Goal: Transaction & Acquisition: Purchase product/service

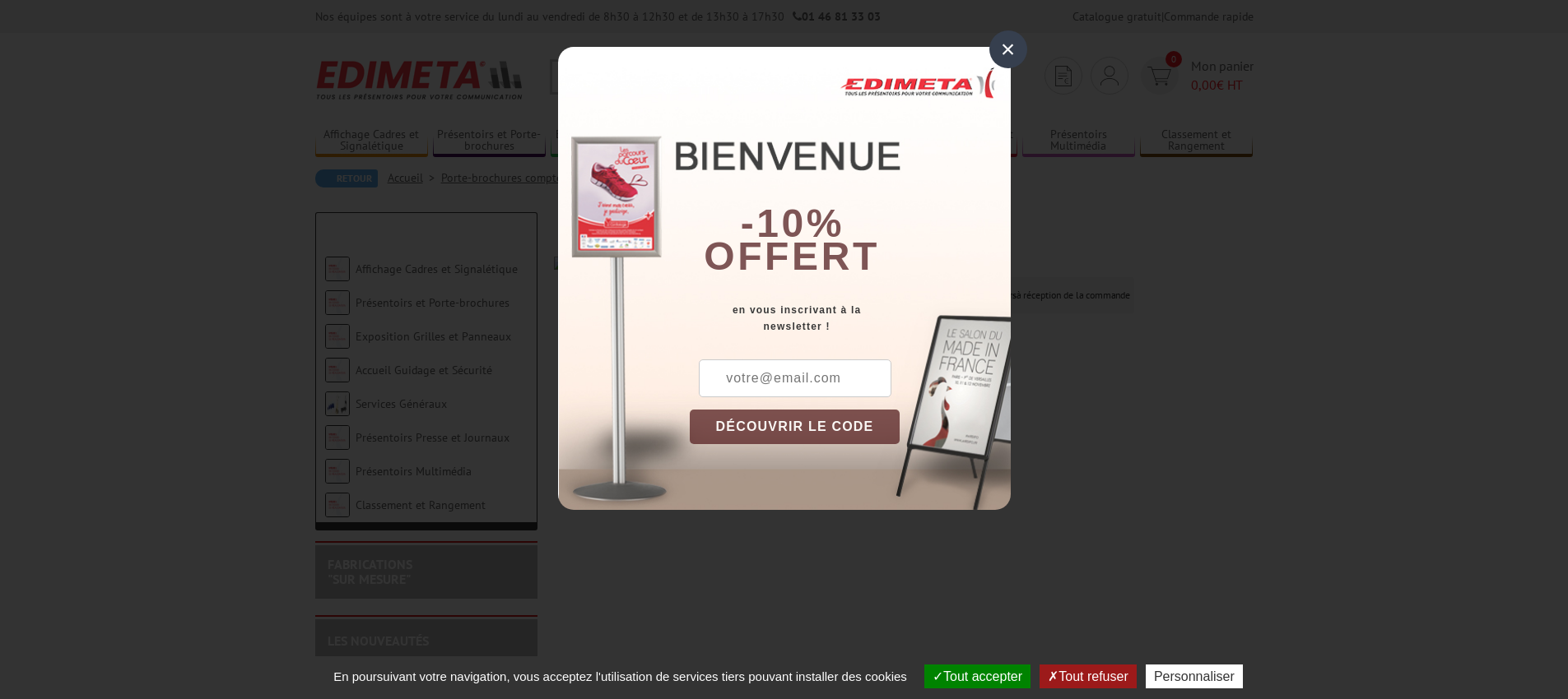
click at [1007, 40] on div "×" at bounding box center [1008, 49] width 37 height 37
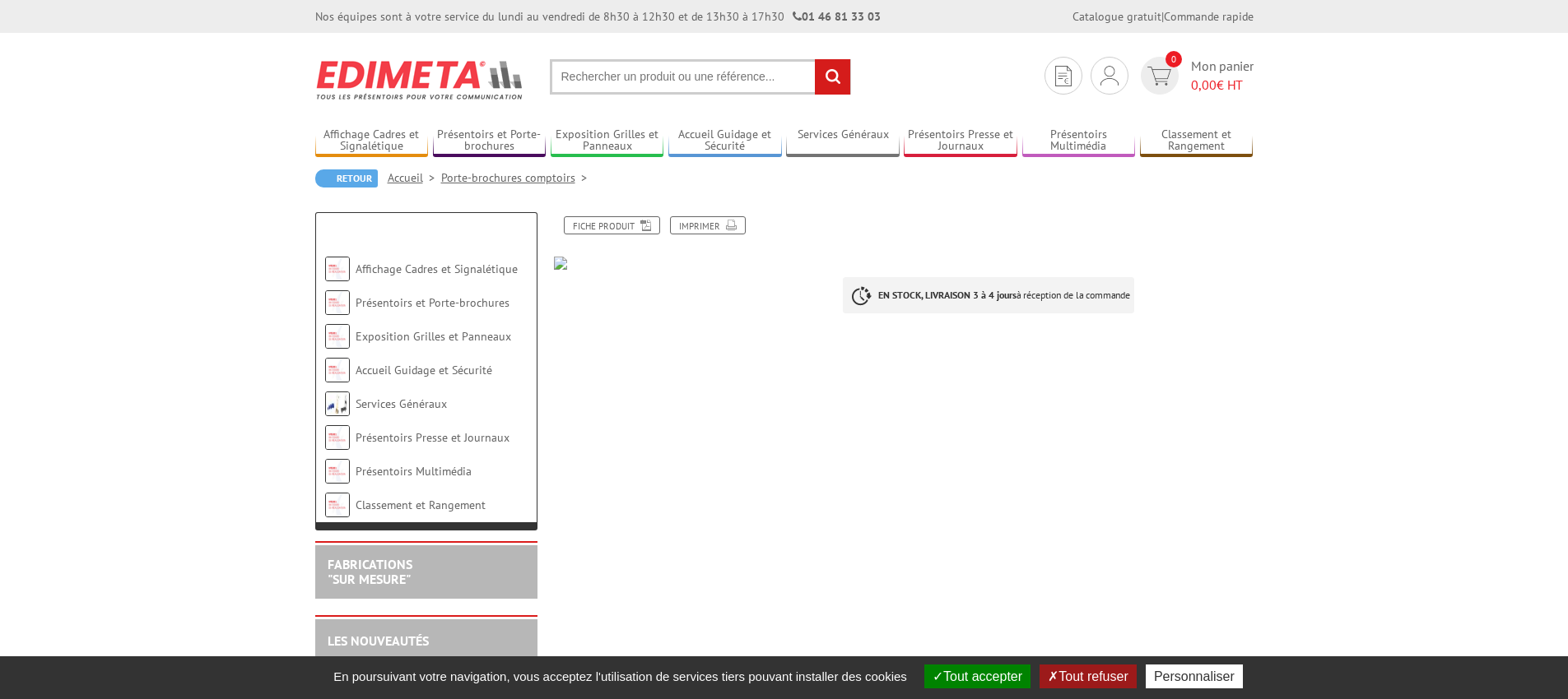
click at [485, 180] on link "Porte-brochures comptoirs" at bounding box center [517, 177] width 153 height 15
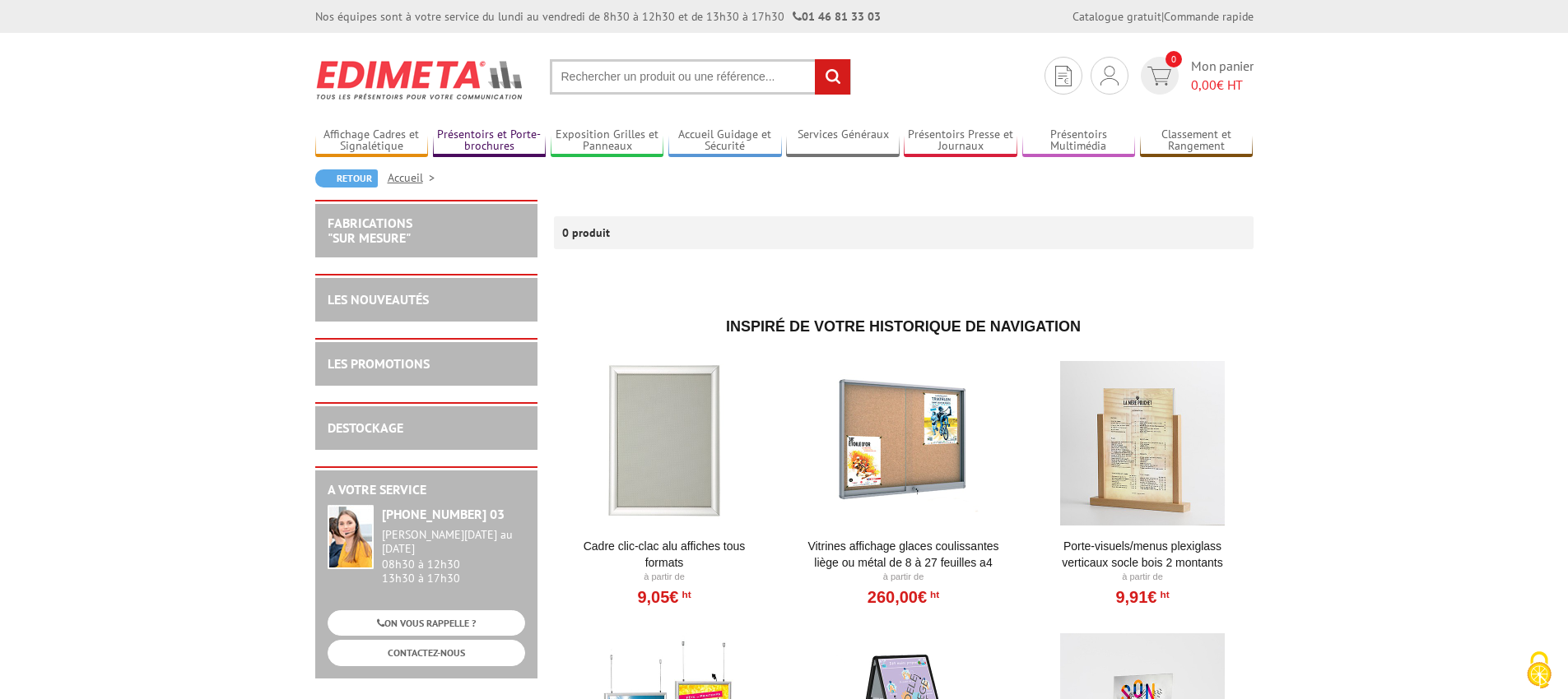
click at [494, 140] on link "Présentoirs et Porte-brochures" at bounding box center [489, 141] width 113 height 27
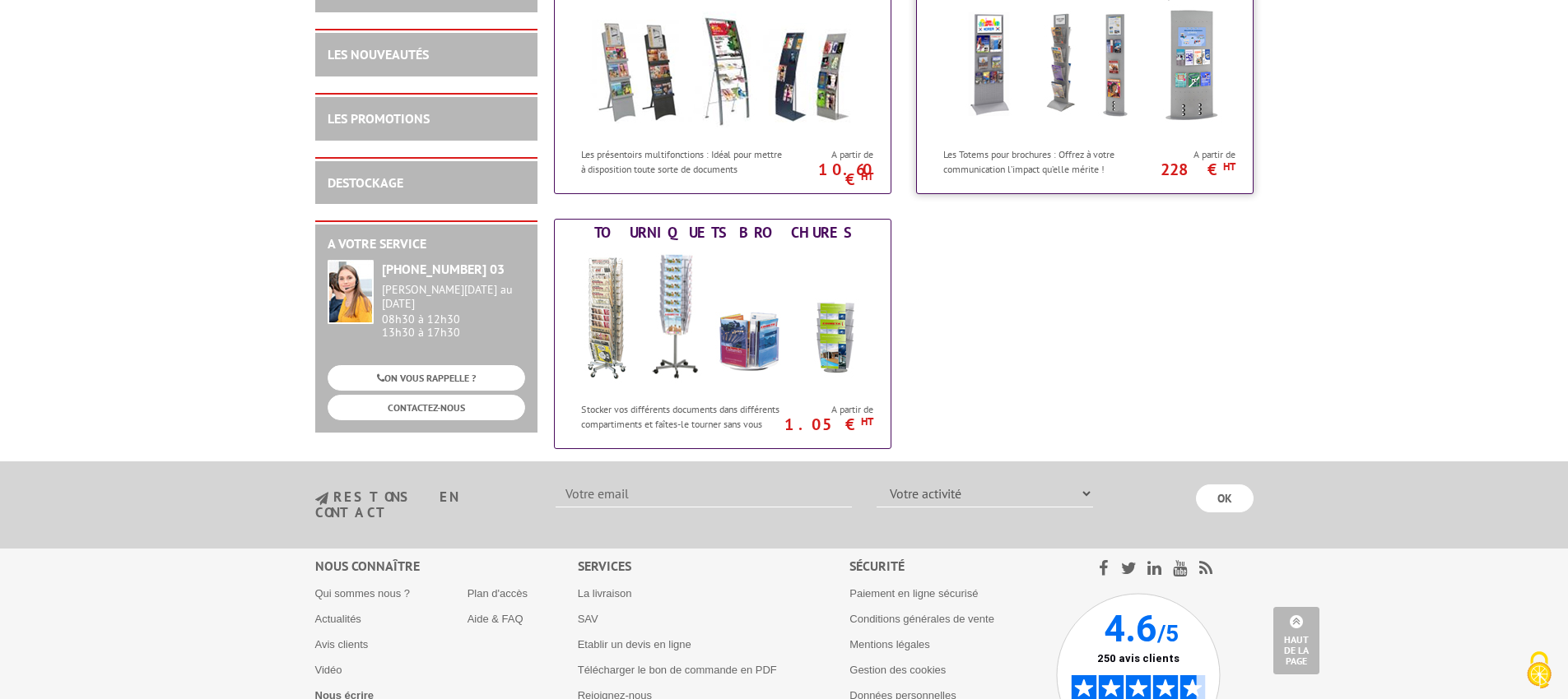
scroll to position [1106, 0]
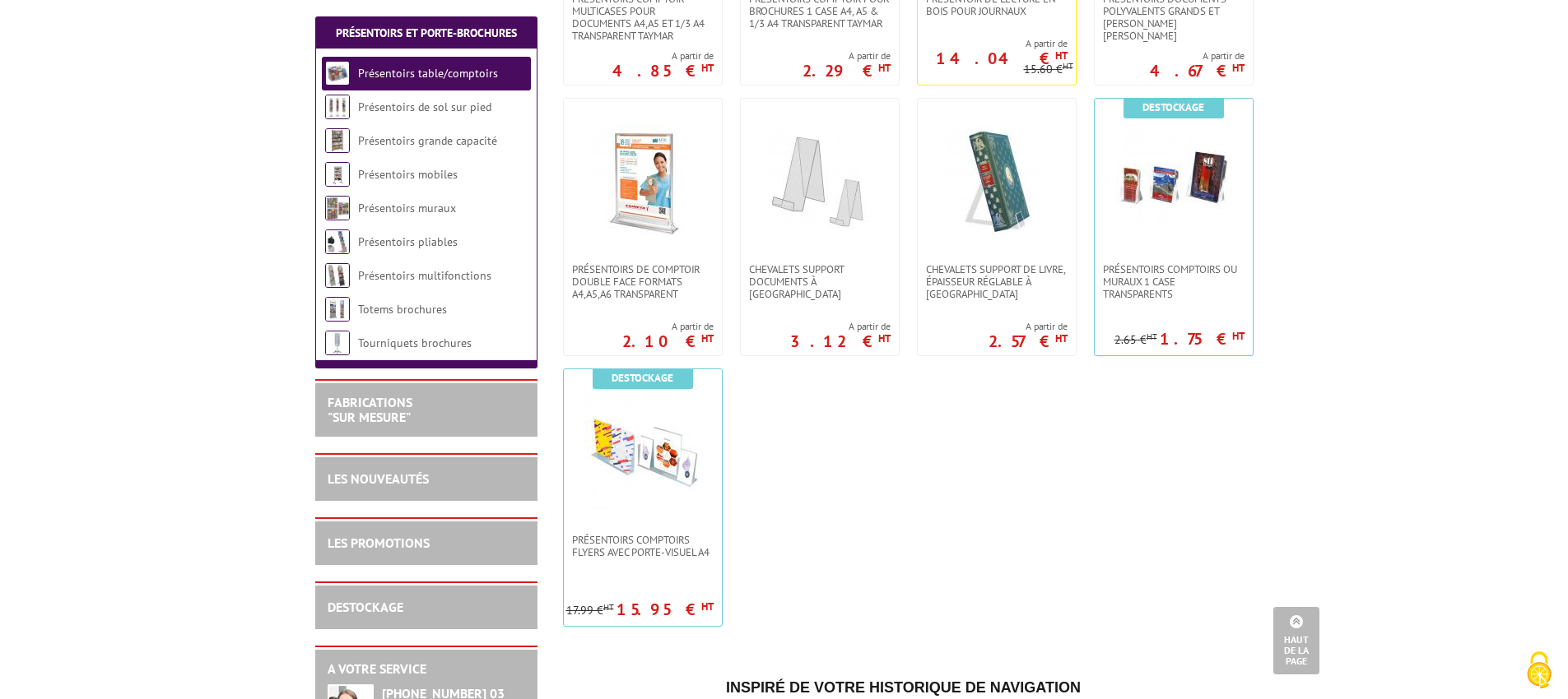
scroll to position [555, 0]
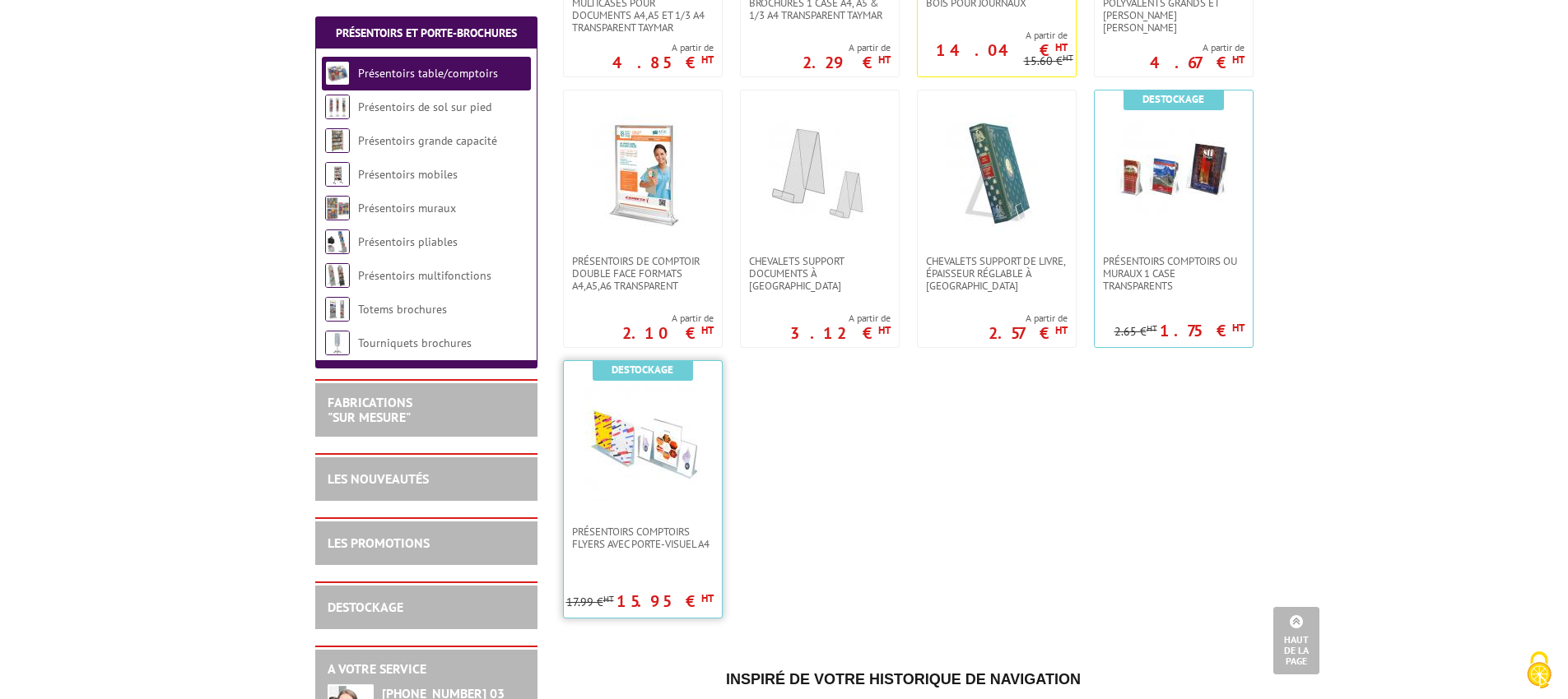
click at [645, 474] on img at bounding box center [642, 443] width 115 height 115
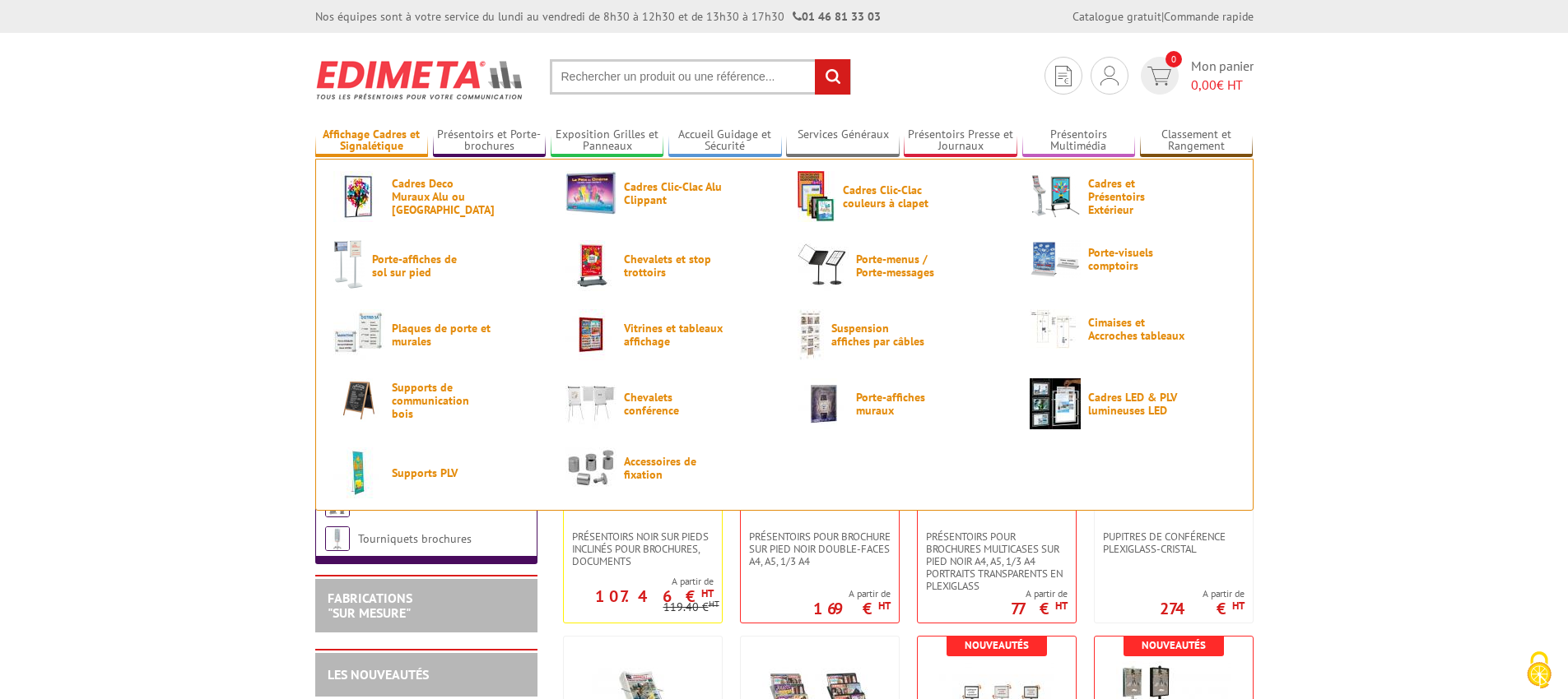
click at [369, 141] on link "Affichage Cadres et Signalétique" at bounding box center [371, 141] width 113 height 27
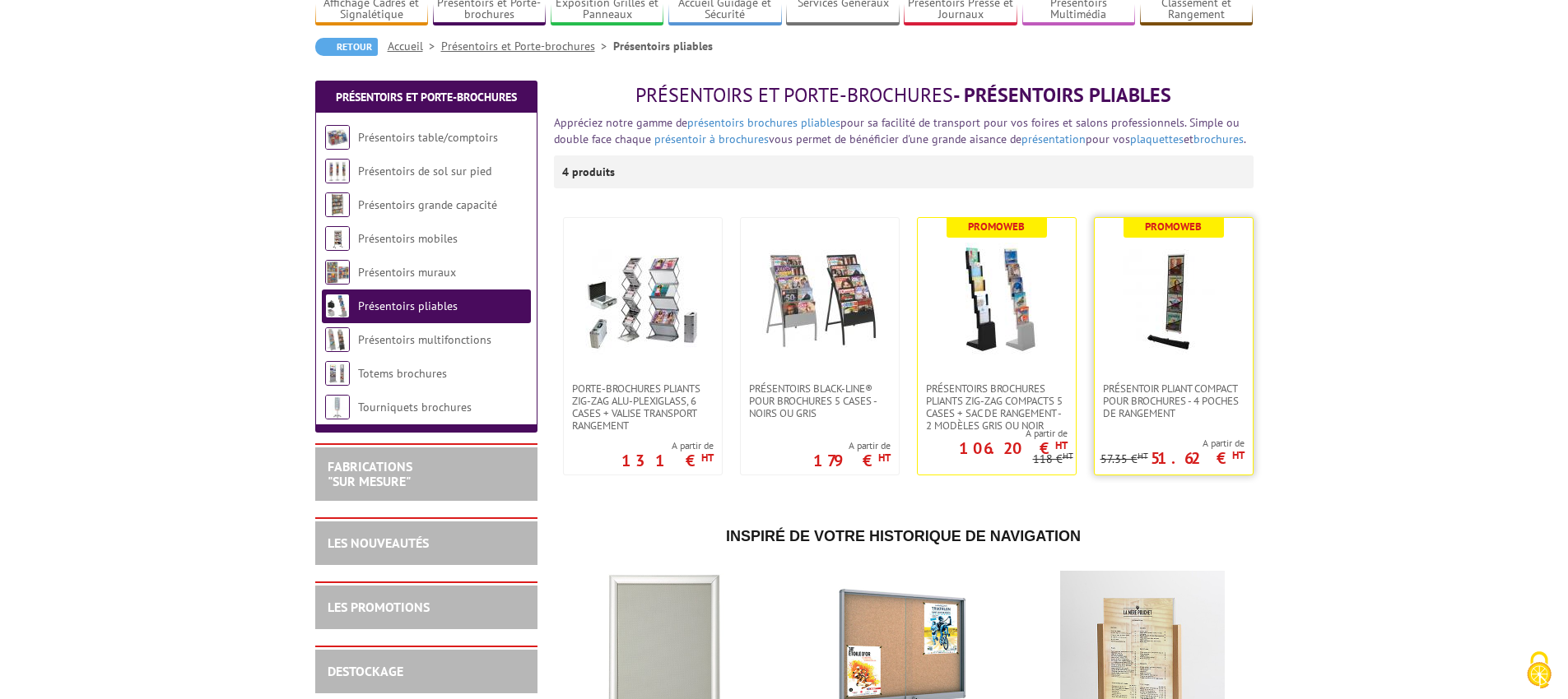
scroll to position [136, 0]
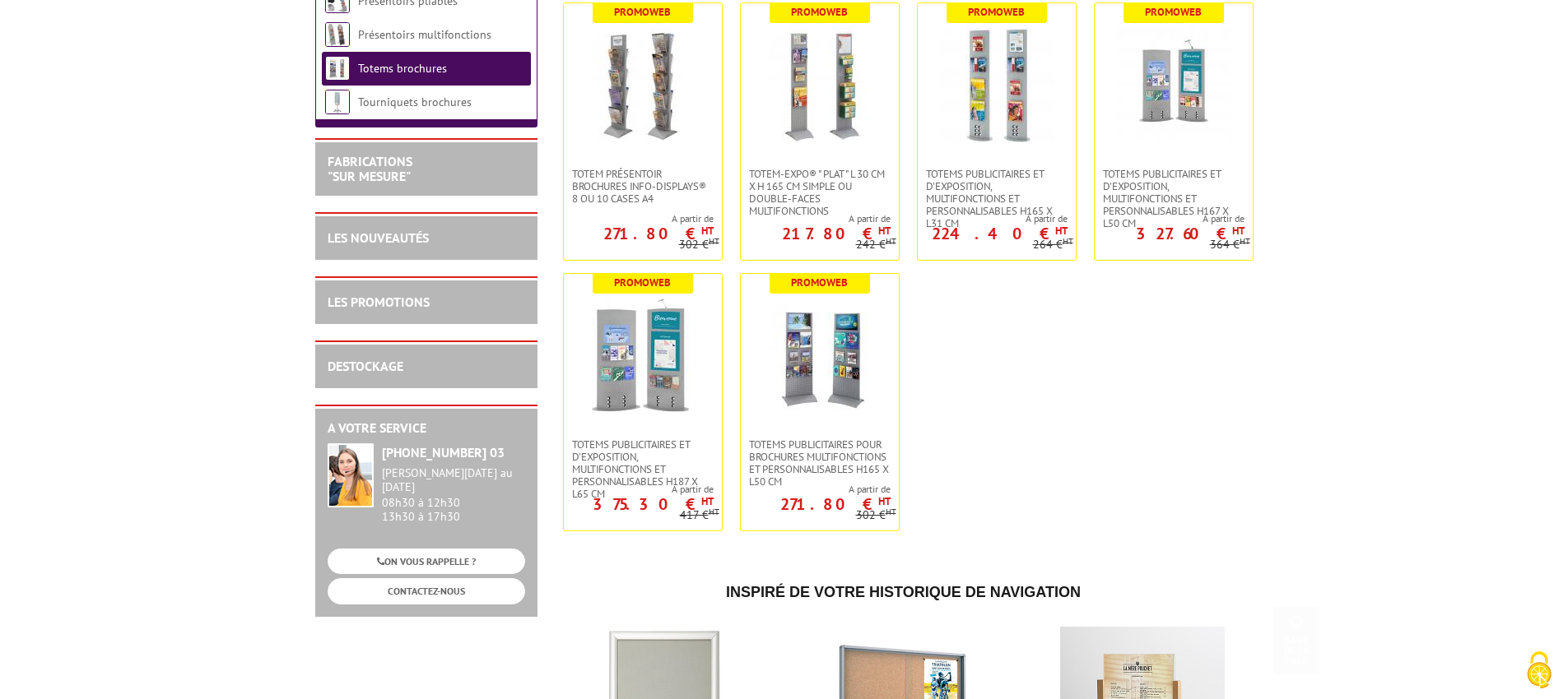
scroll to position [440, 0]
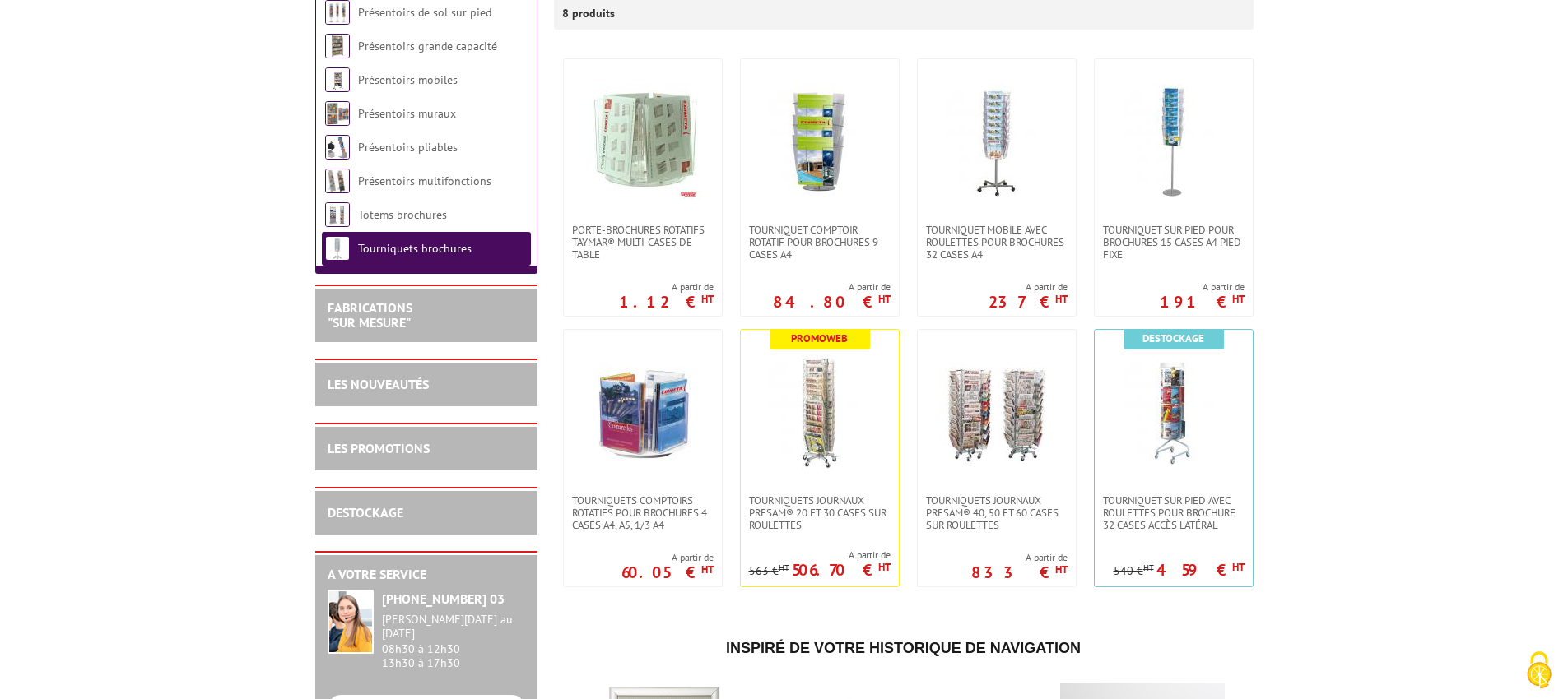
scroll to position [309, 0]
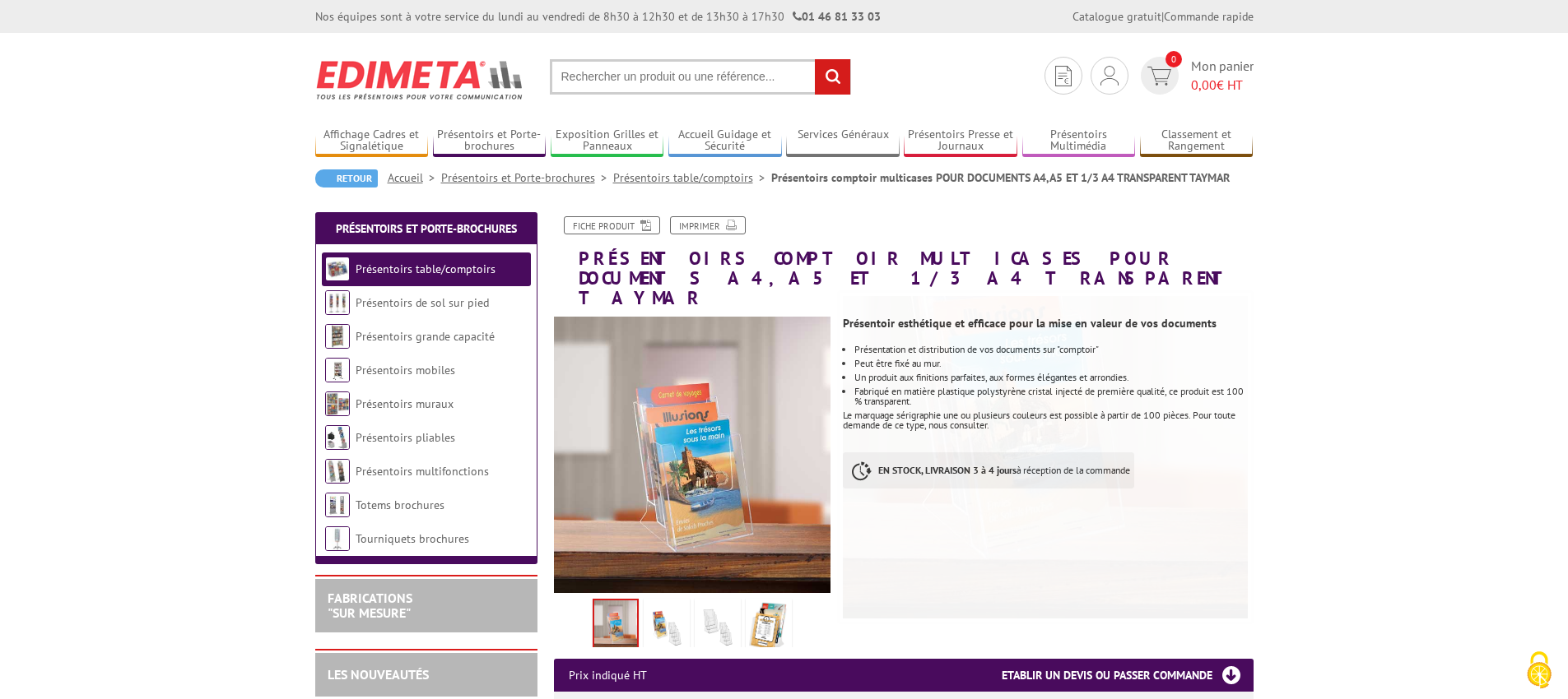
click at [661, 610] on img at bounding box center [666, 627] width 39 height 51
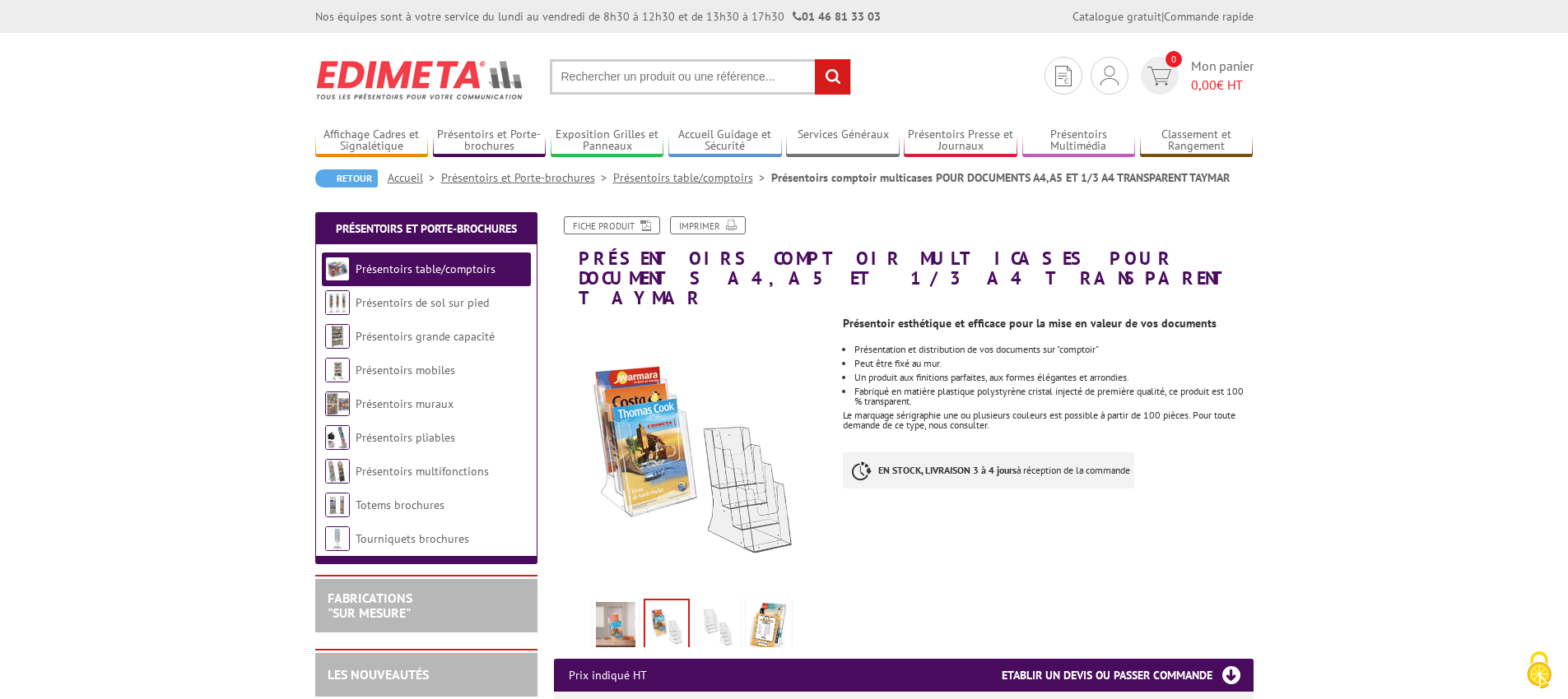
click at [698, 607] on img at bounding box center [718, 627] width 39 height 51
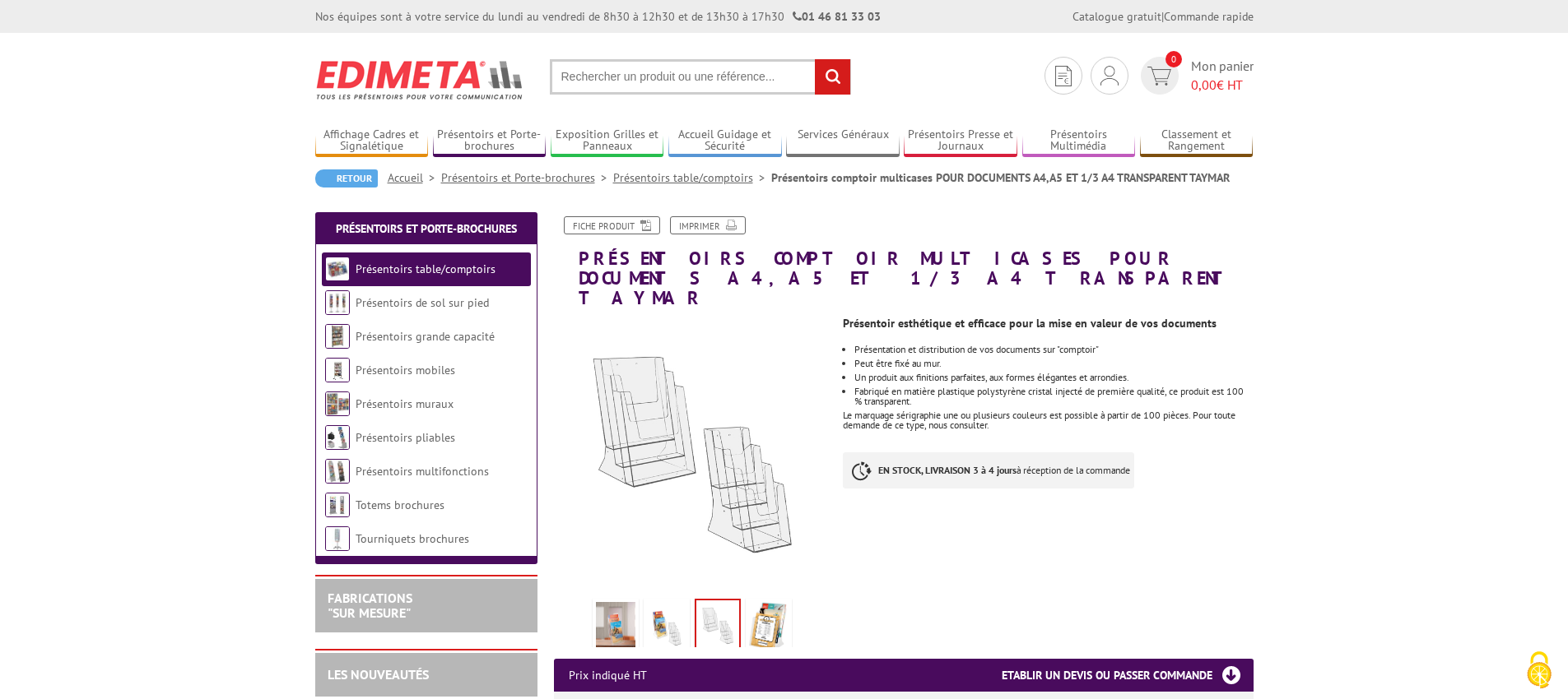
click at [767, 603] on img at bounding box center [769, 627] width 39 height 51
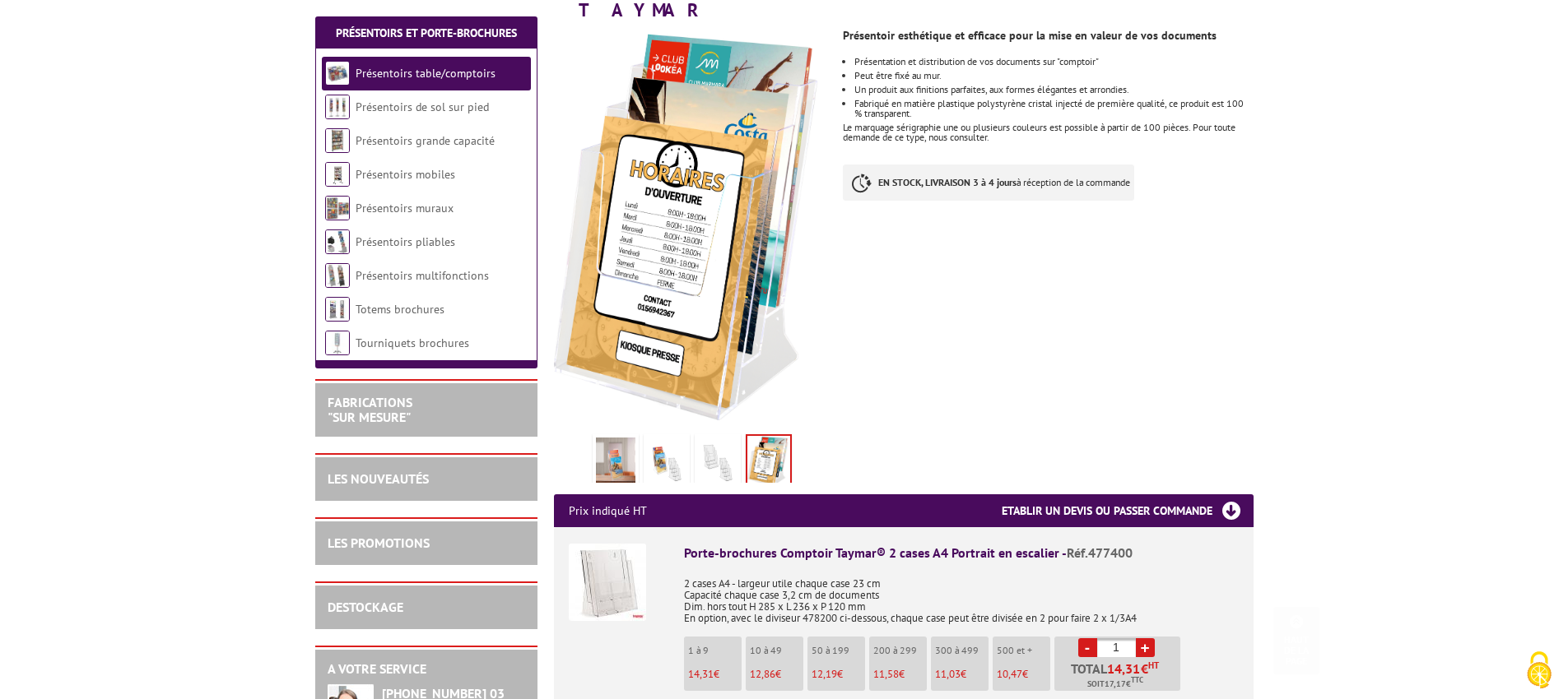
scroll to position [377, 0]
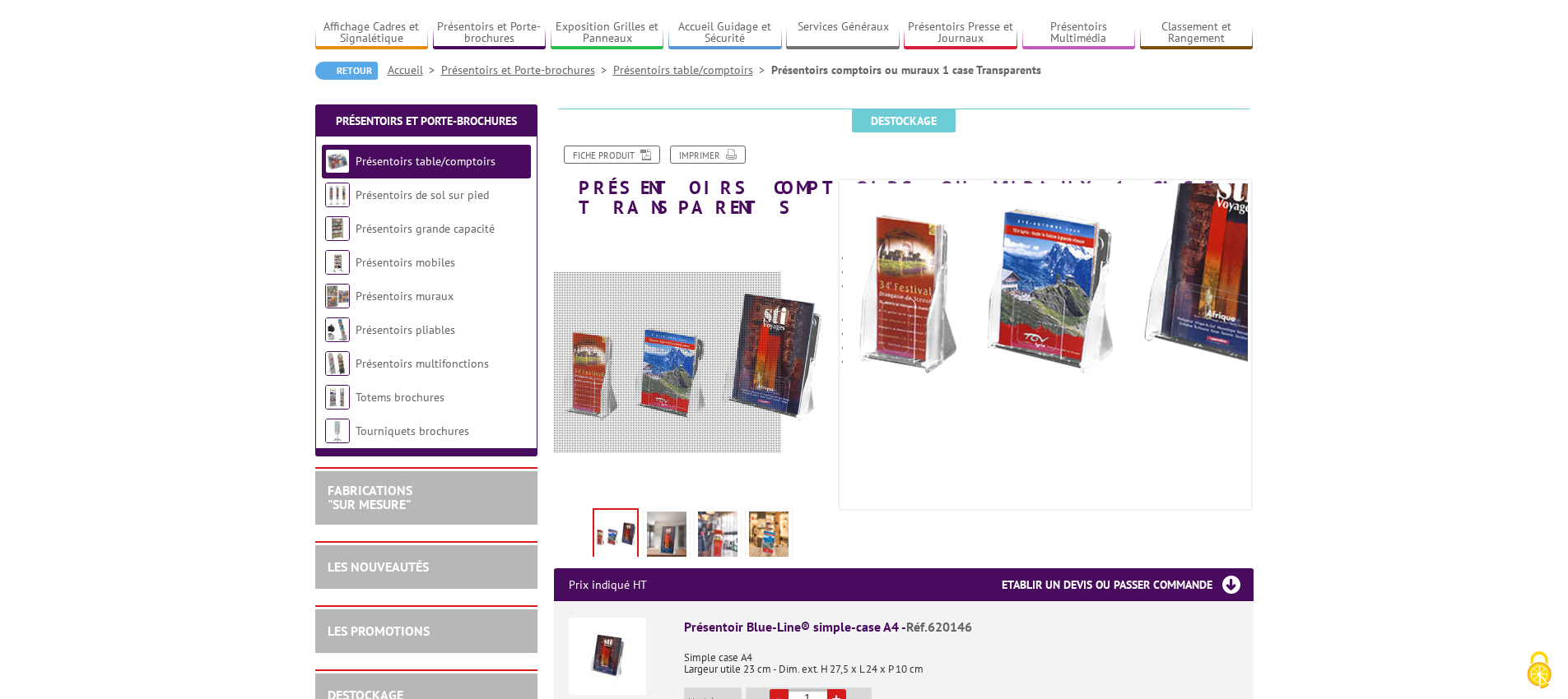
scroll to position [131, 0]
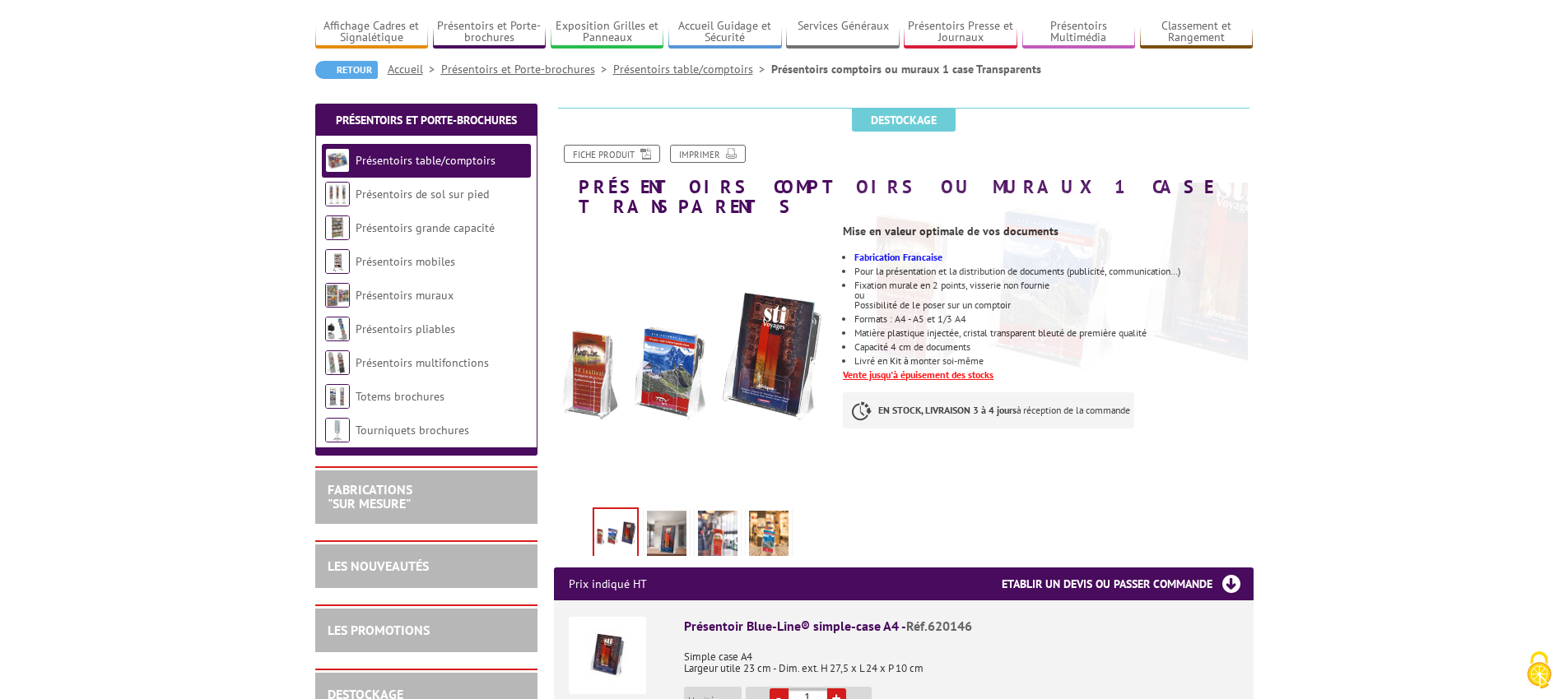
click at [665, 511] on img at bounding box center [666, 536] width 39 height 51
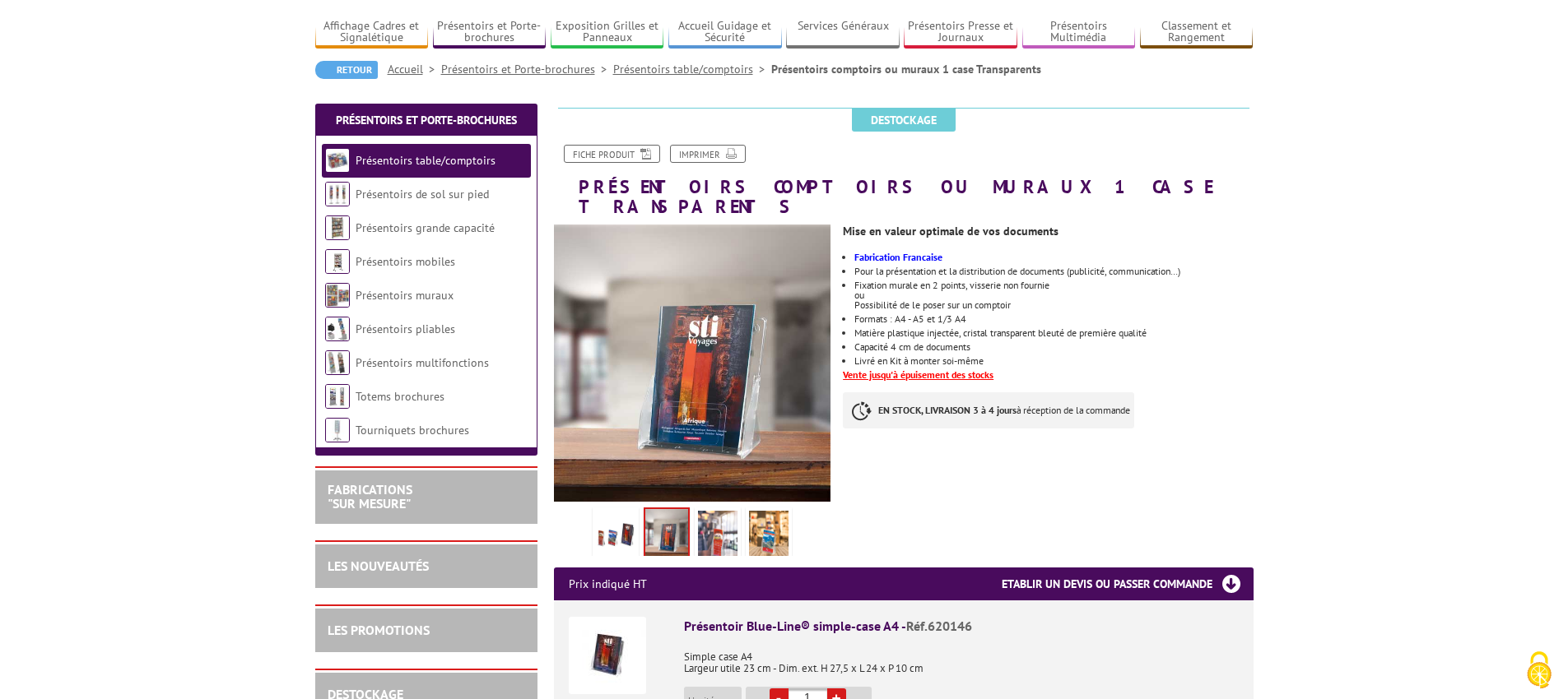
click at [709, 511] on img at bounding box center [718, 536] width 39 height 51
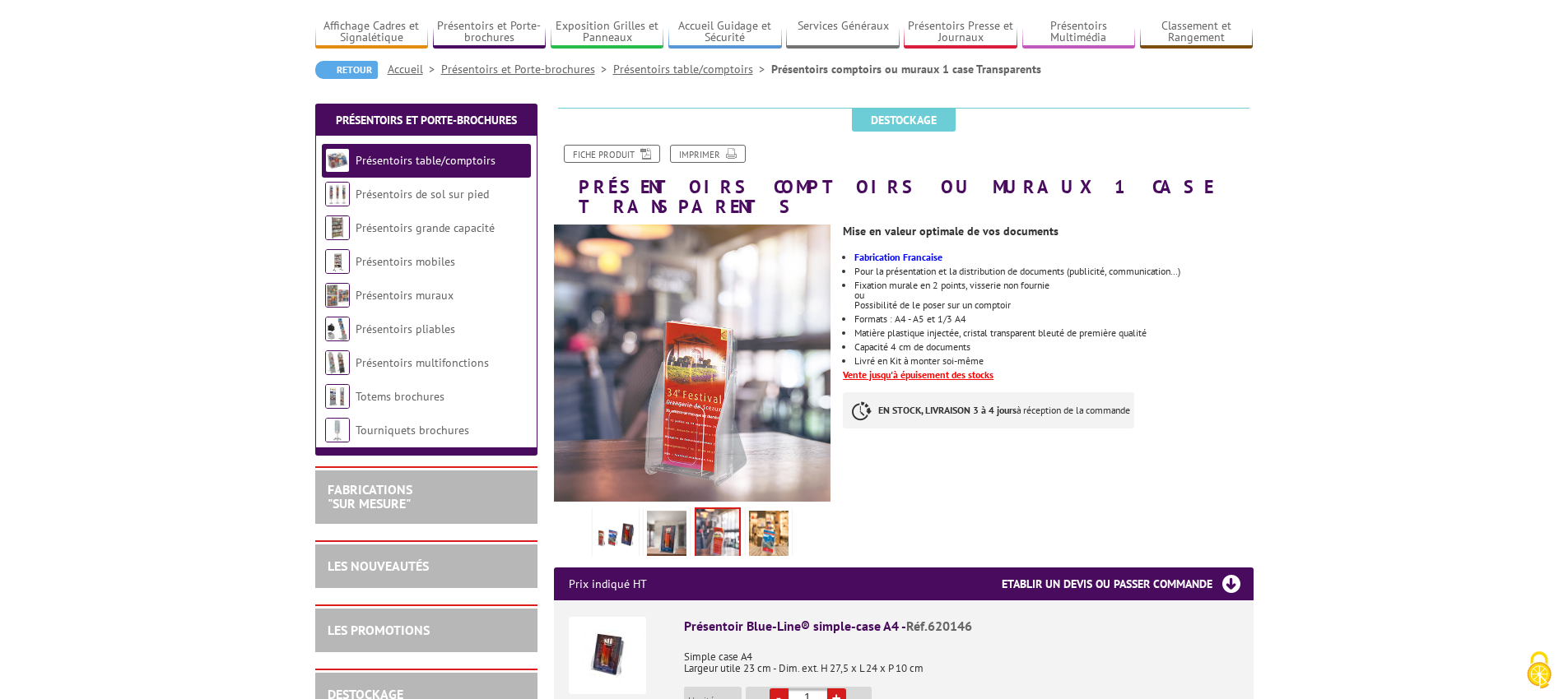
click at [760, 511] on img at bounding box center [769, 536] width 39 height 51
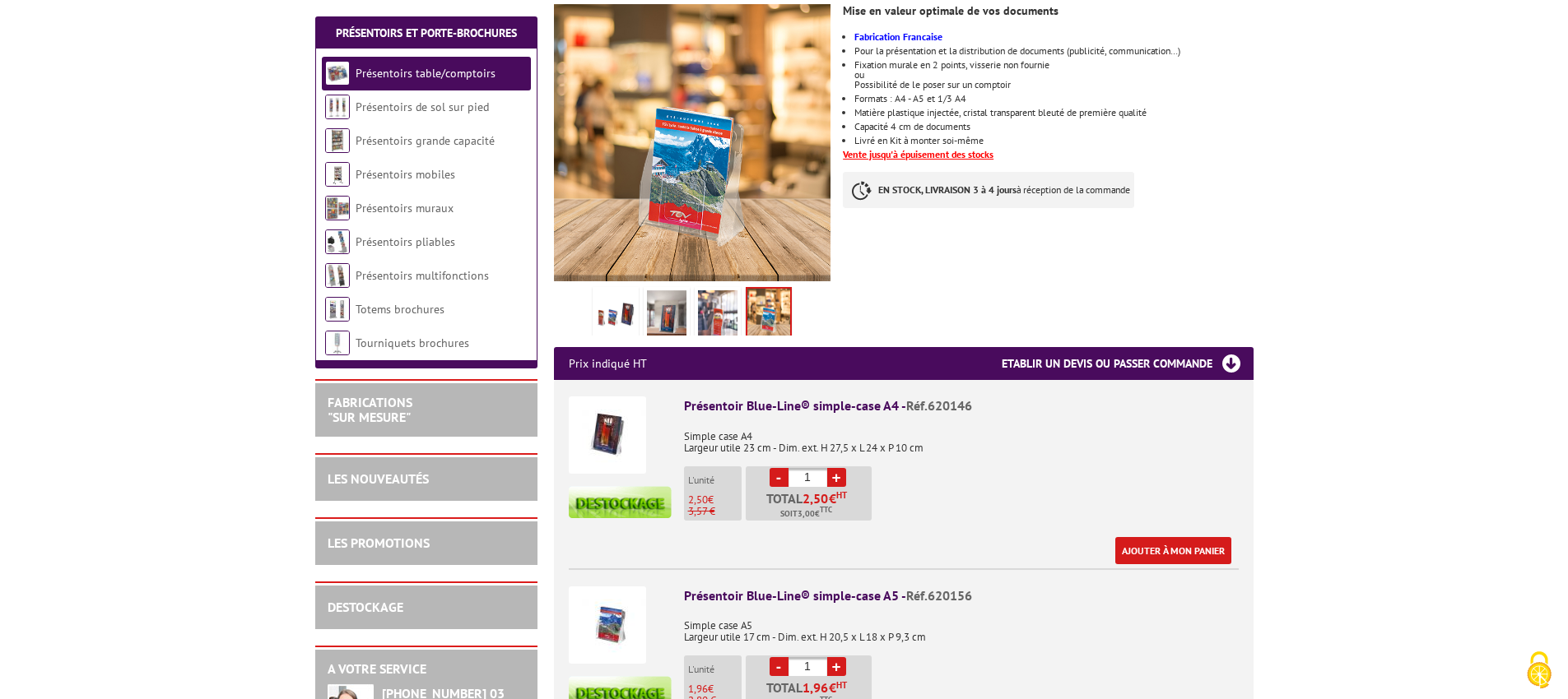
scroll to position [393, 0]
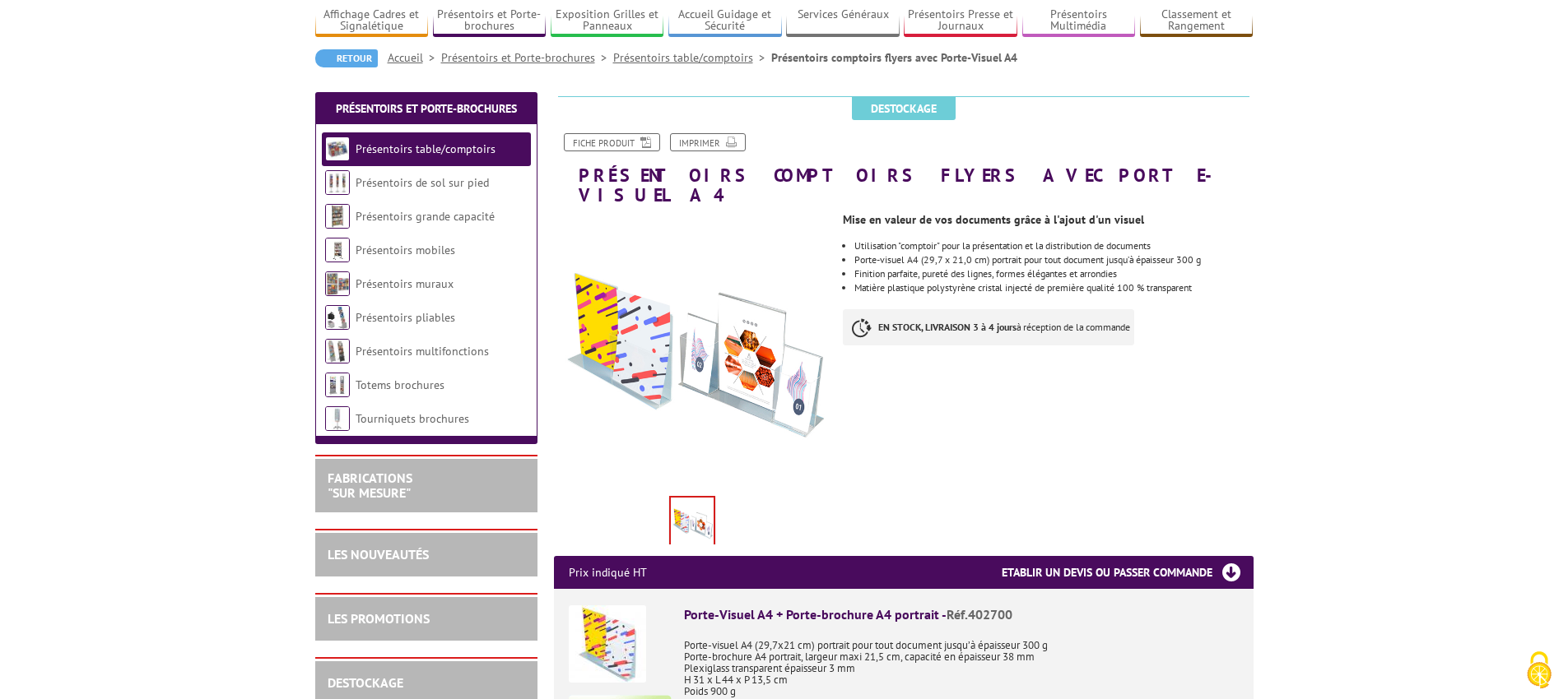
scroll to position [123, 0]
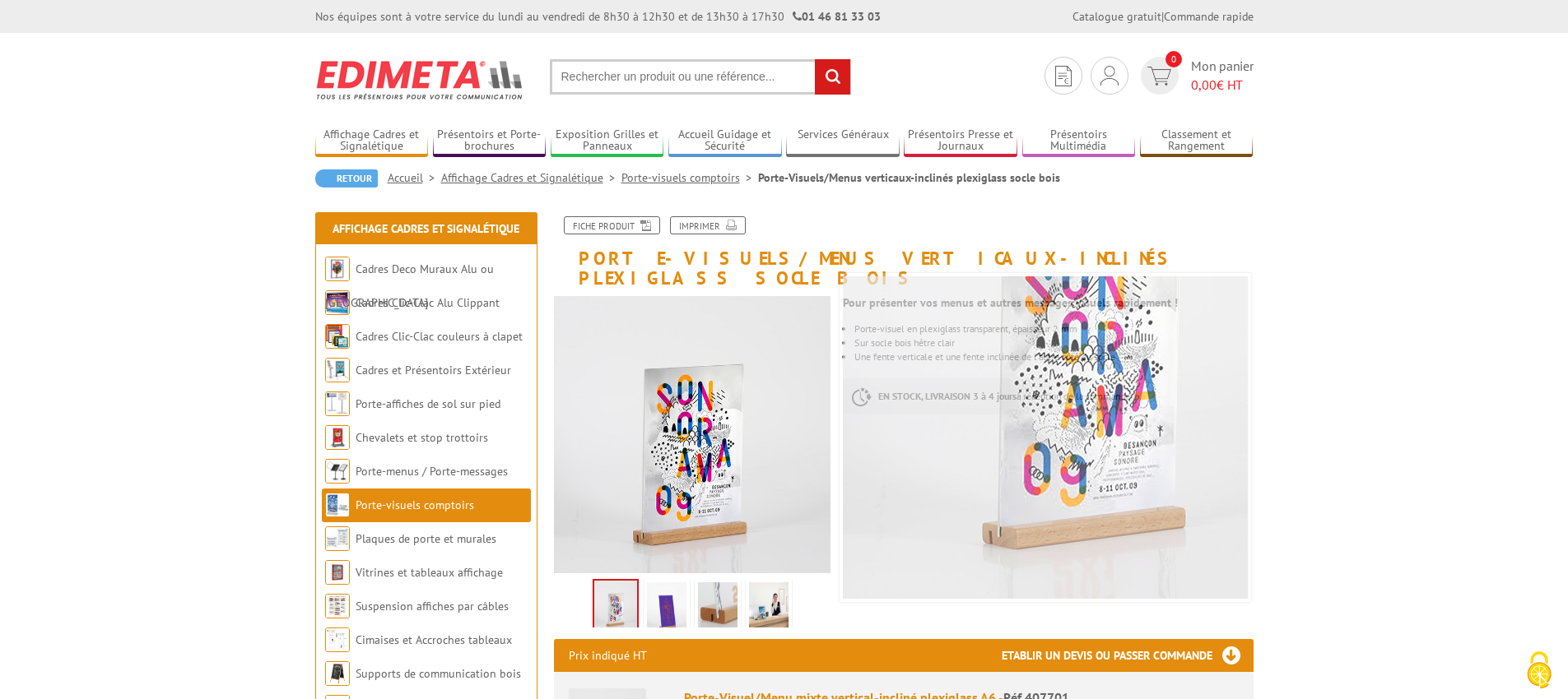
click at [663, 582] on img at bounding box center [666, 607] width 39 height 51
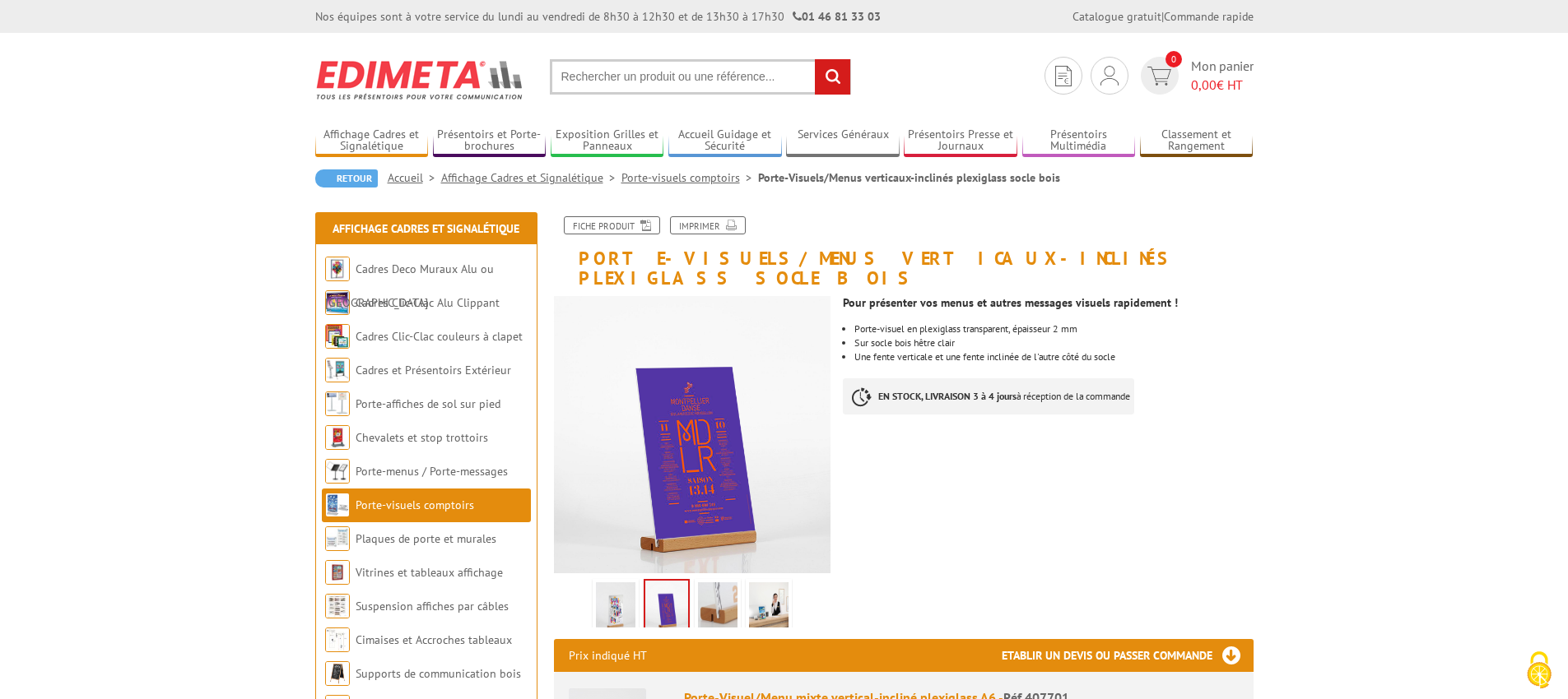
click at [726, 582] on img at bounding box center [718, 607] width 39 height 51
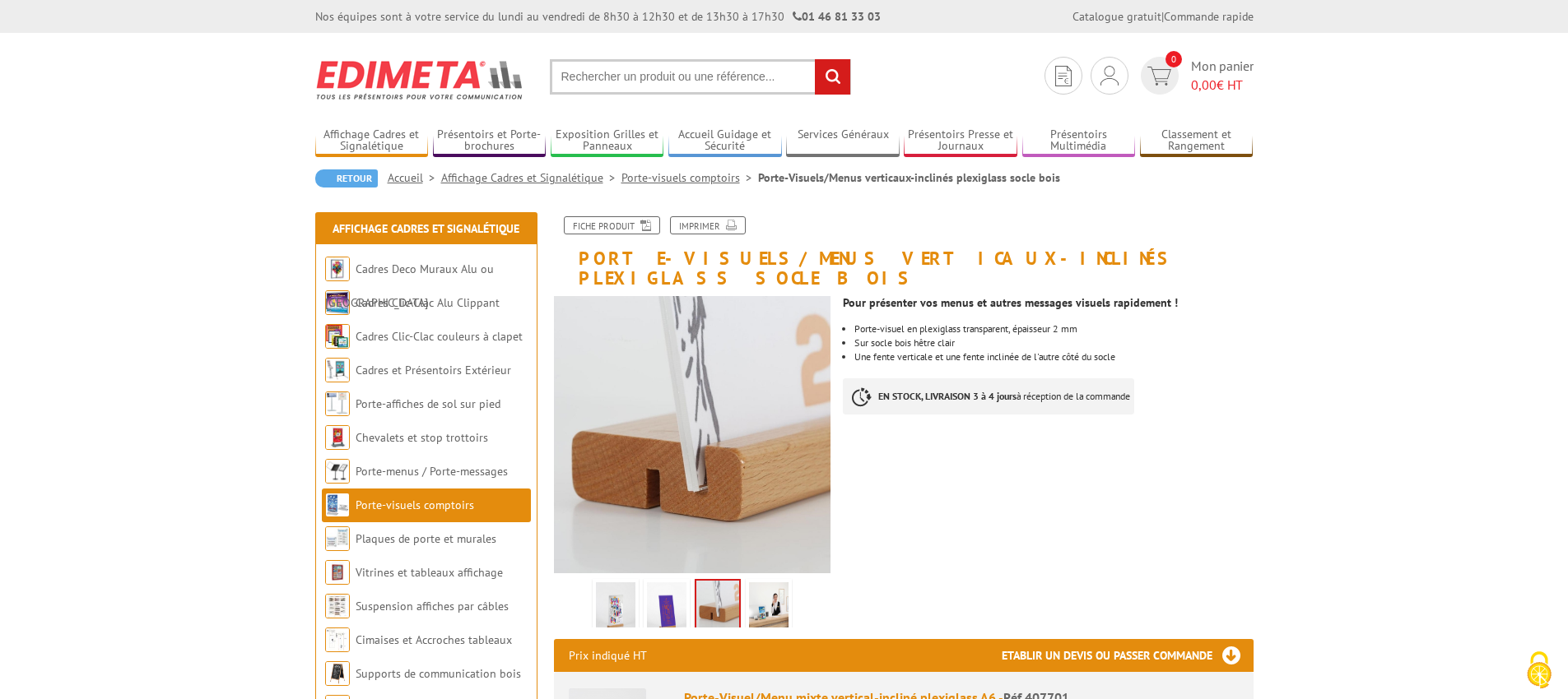
click at [751, 582] on img at bounding box center [769, 607] width 39 height 51
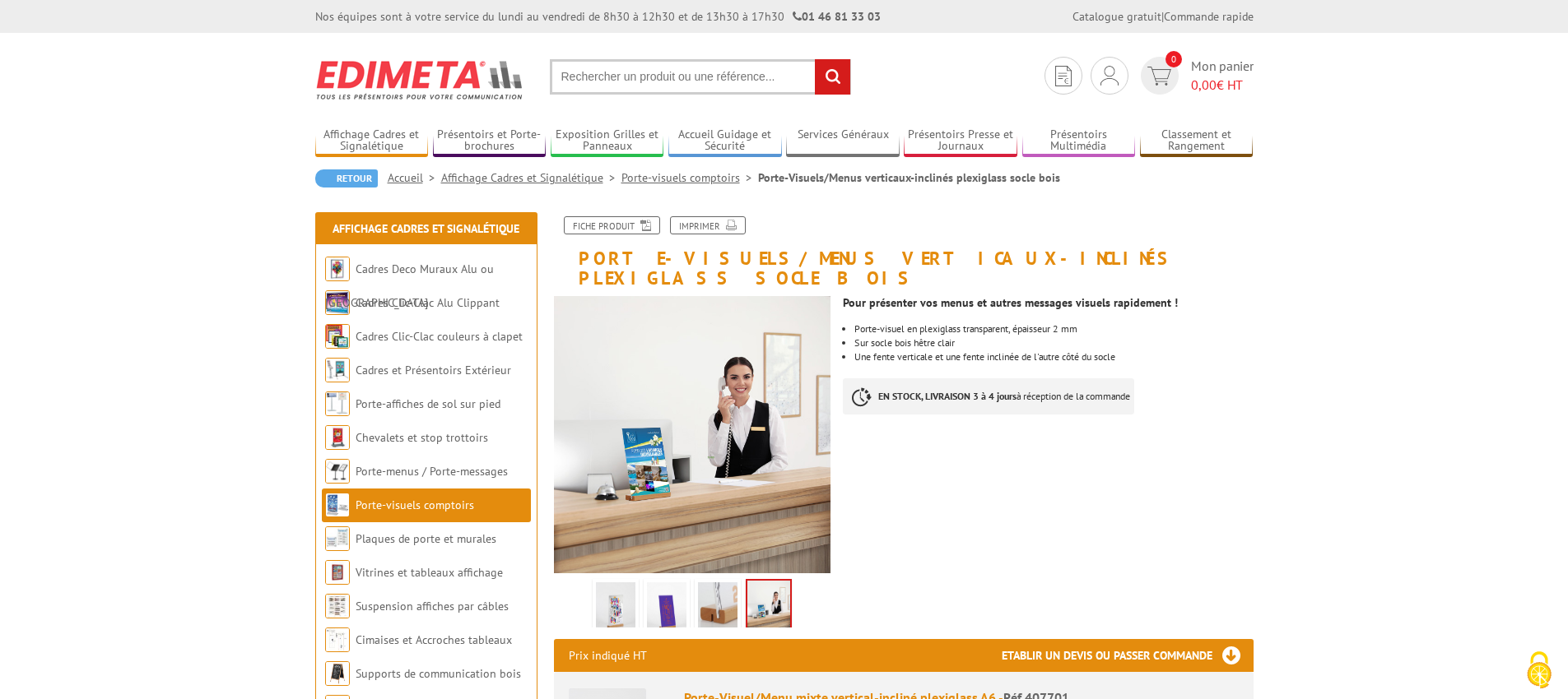
click at [613, 588] on img at bounding box center [615, 607] width 39 height 51
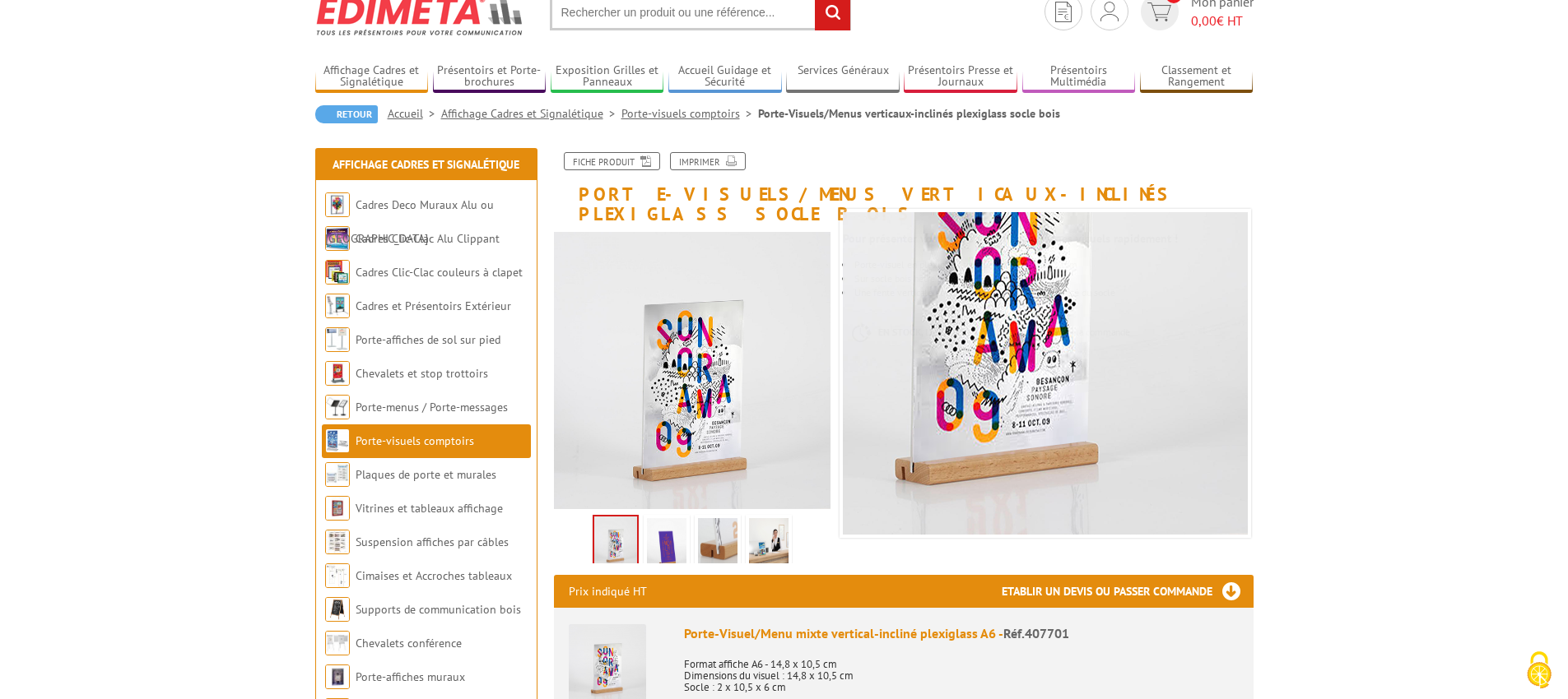
scroll to position [138, 0]
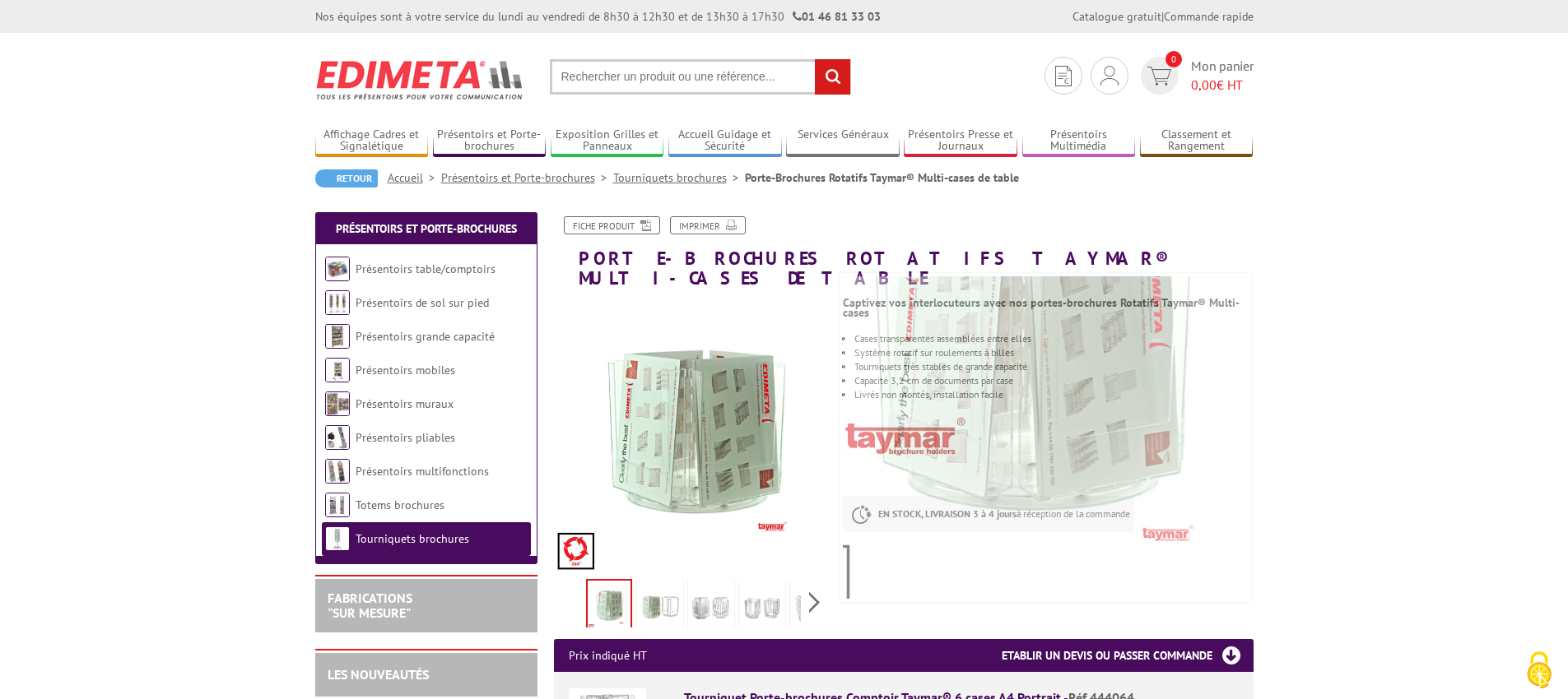
click at [666, 598] on img at bounding box center [660, 607] width 39 height 51
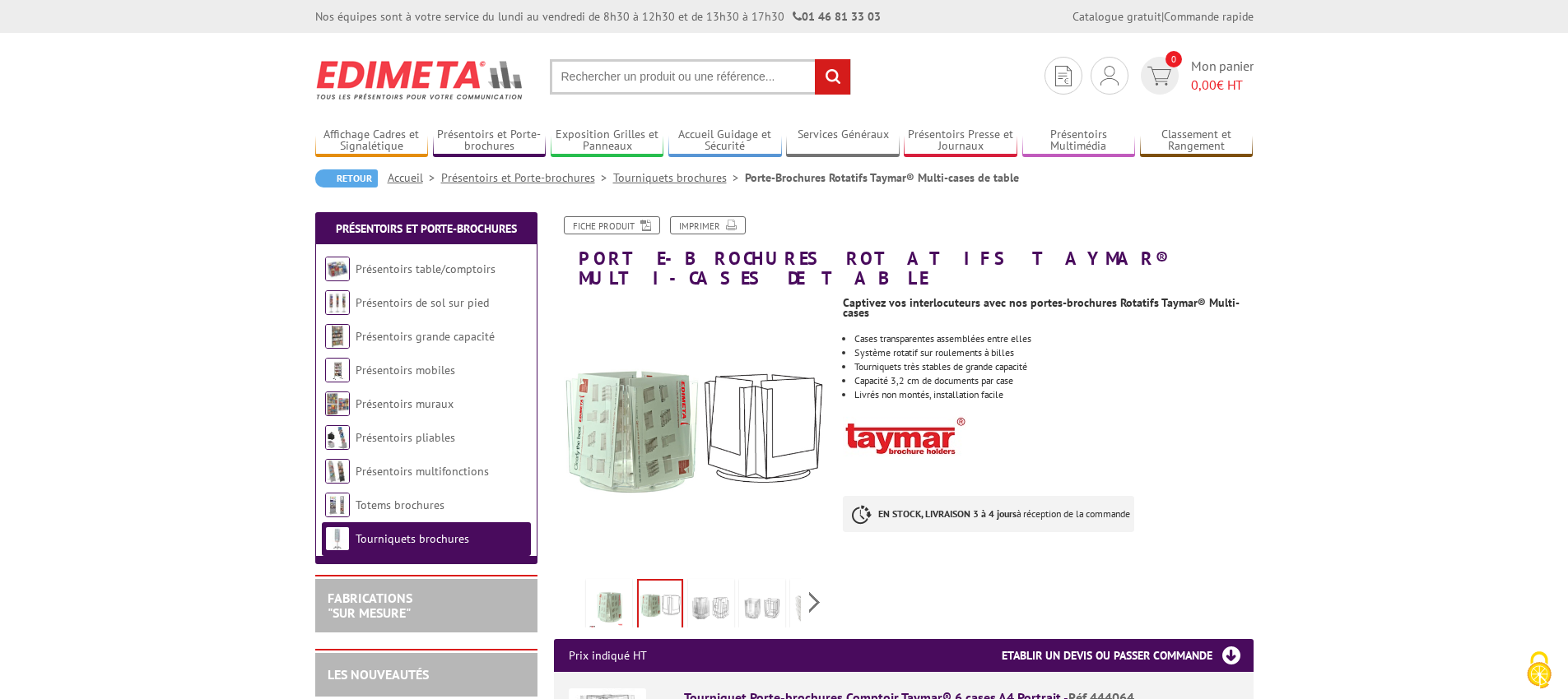
click at [725, 592] on img at bounding box center [711, 607] width 39 height 51
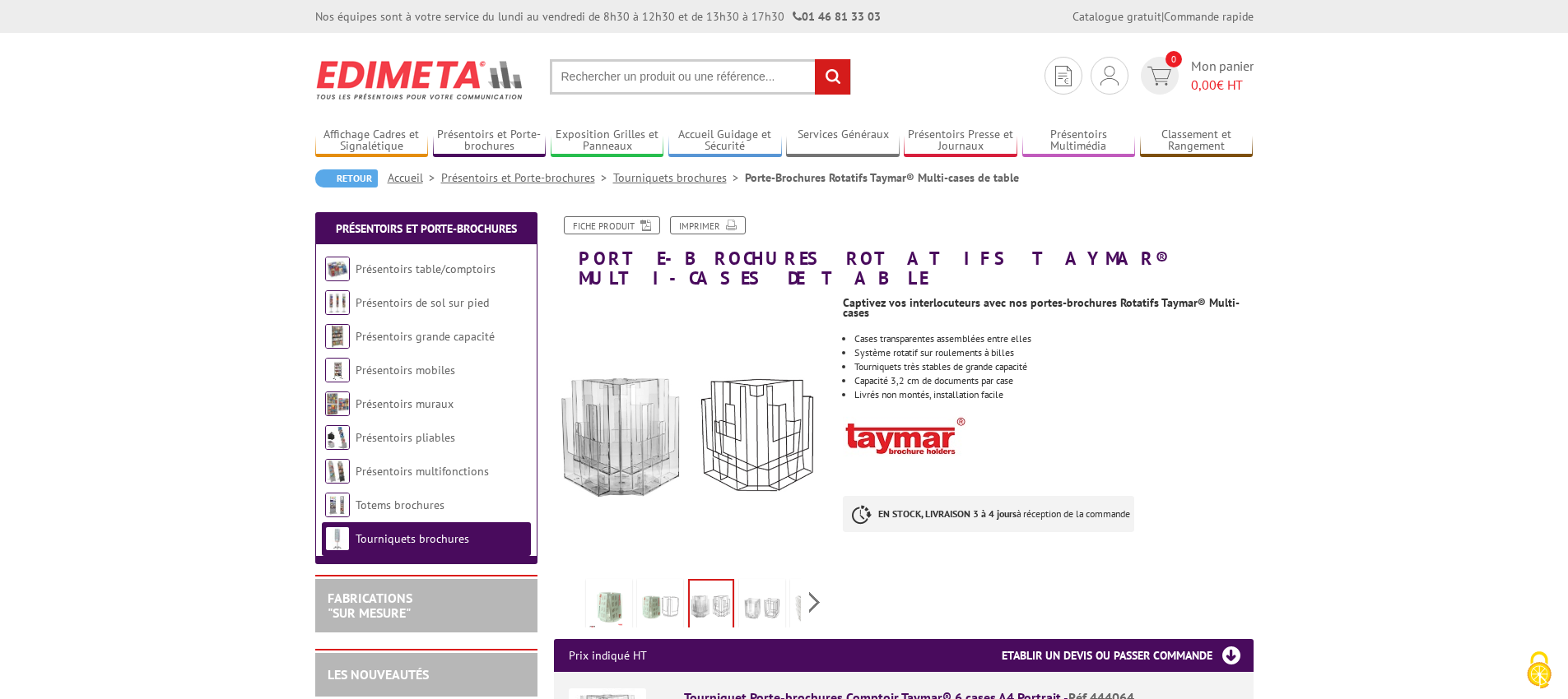
click at [758, 590] on img at bounding box center [762, 607] width 39 height 51
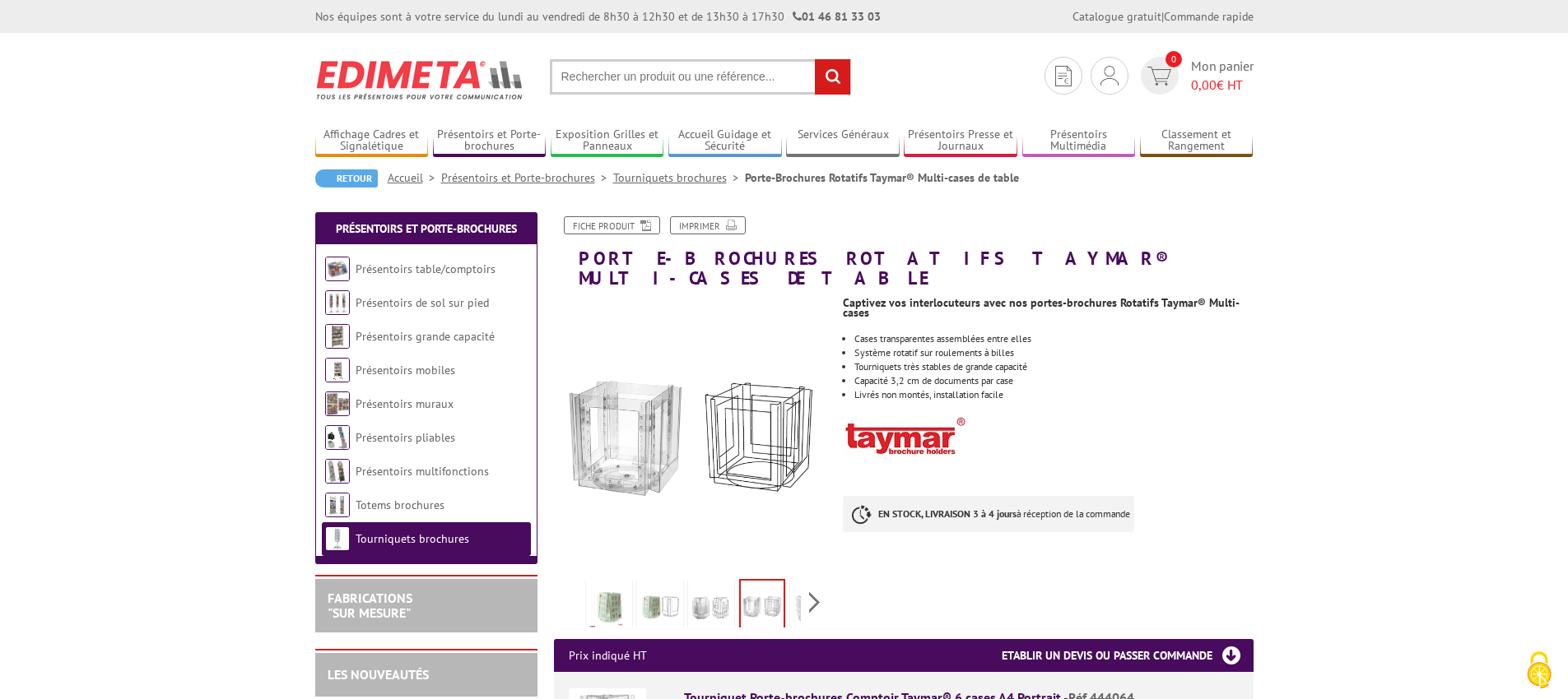
click at [794, 585] on img at bounding box center [813, 607] width 39 height 51
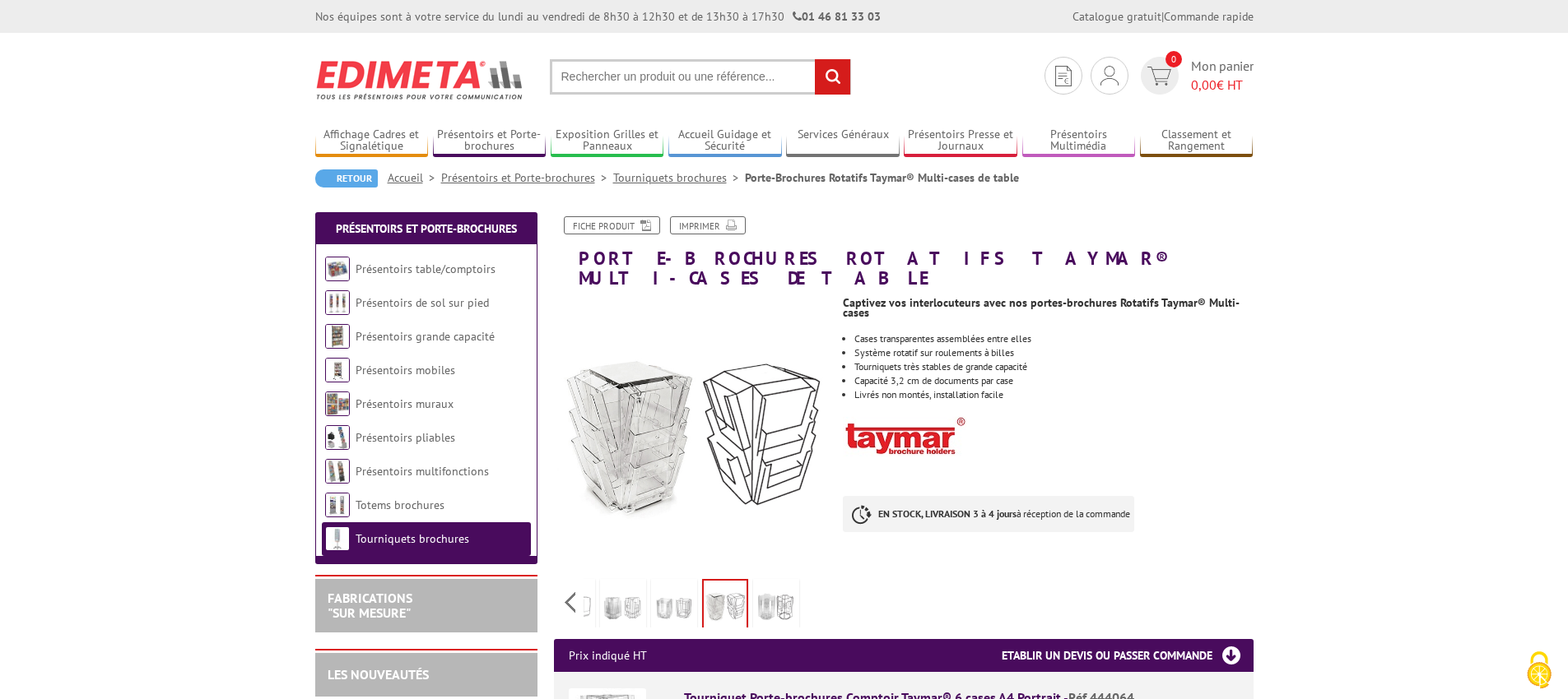
click at [779, 591] on img at bounding box center [776, 607] width 39 height 51
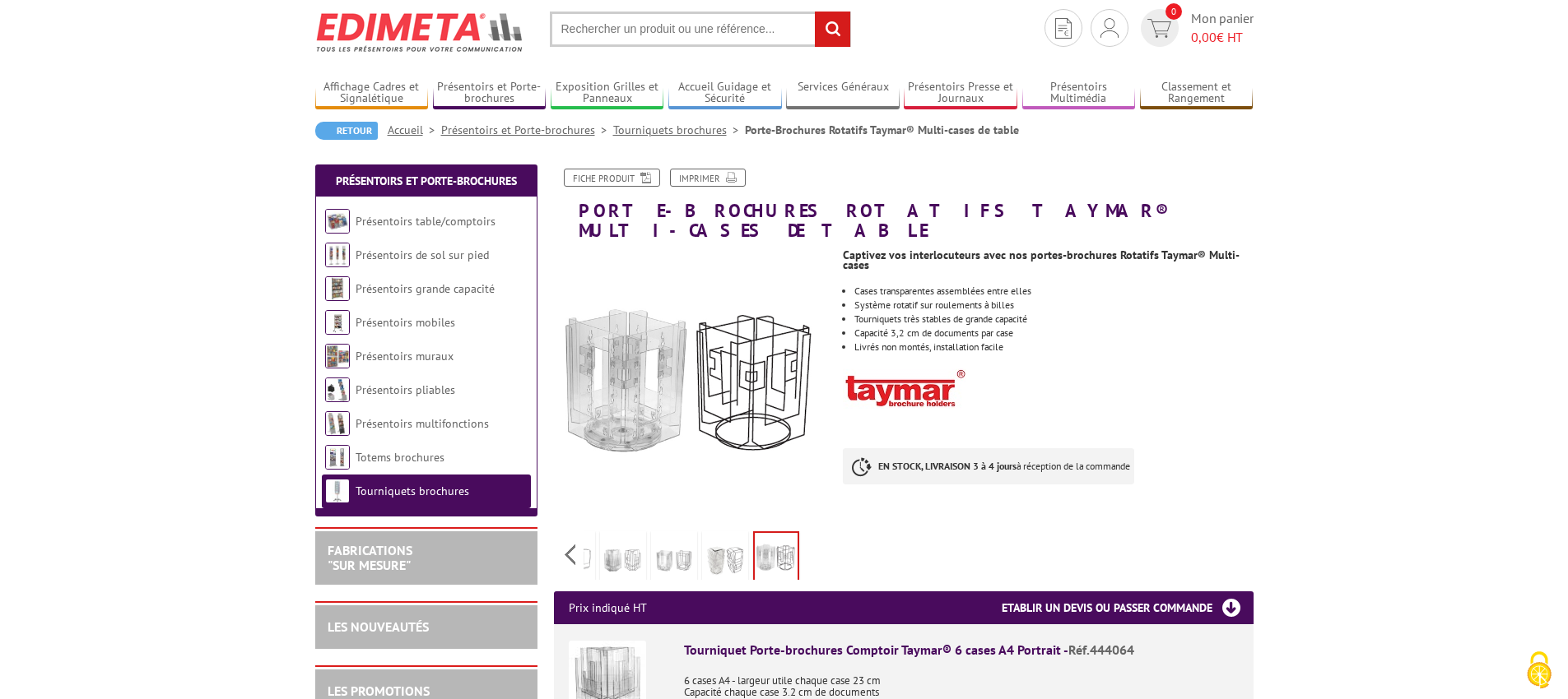
scroll to position [49, 0]
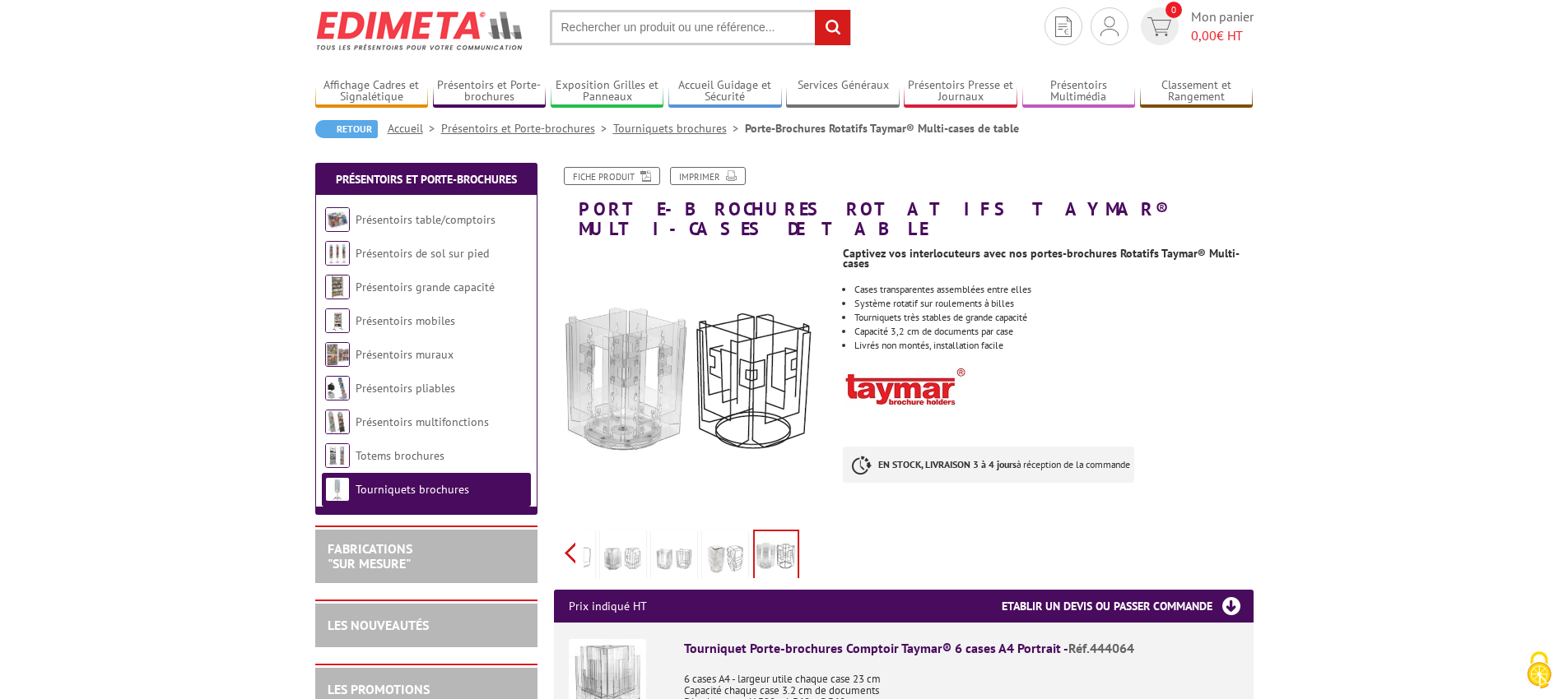
click at [575, 539] on div "Previous Next" at bounding box center [692, 553] width 277 height 58
click at [607, 538] on img at bounding box center [609, 558] width 39 height 51
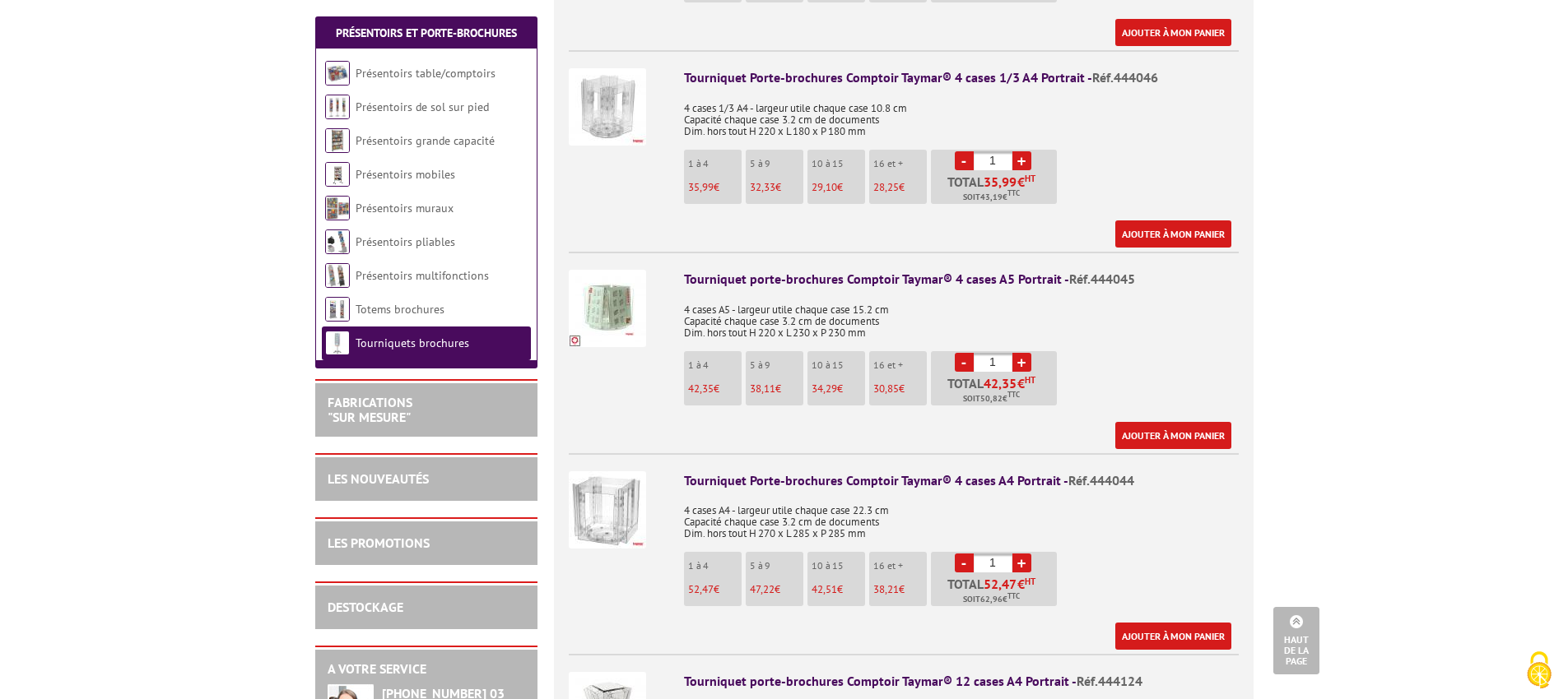
scroll to position [842, 0]
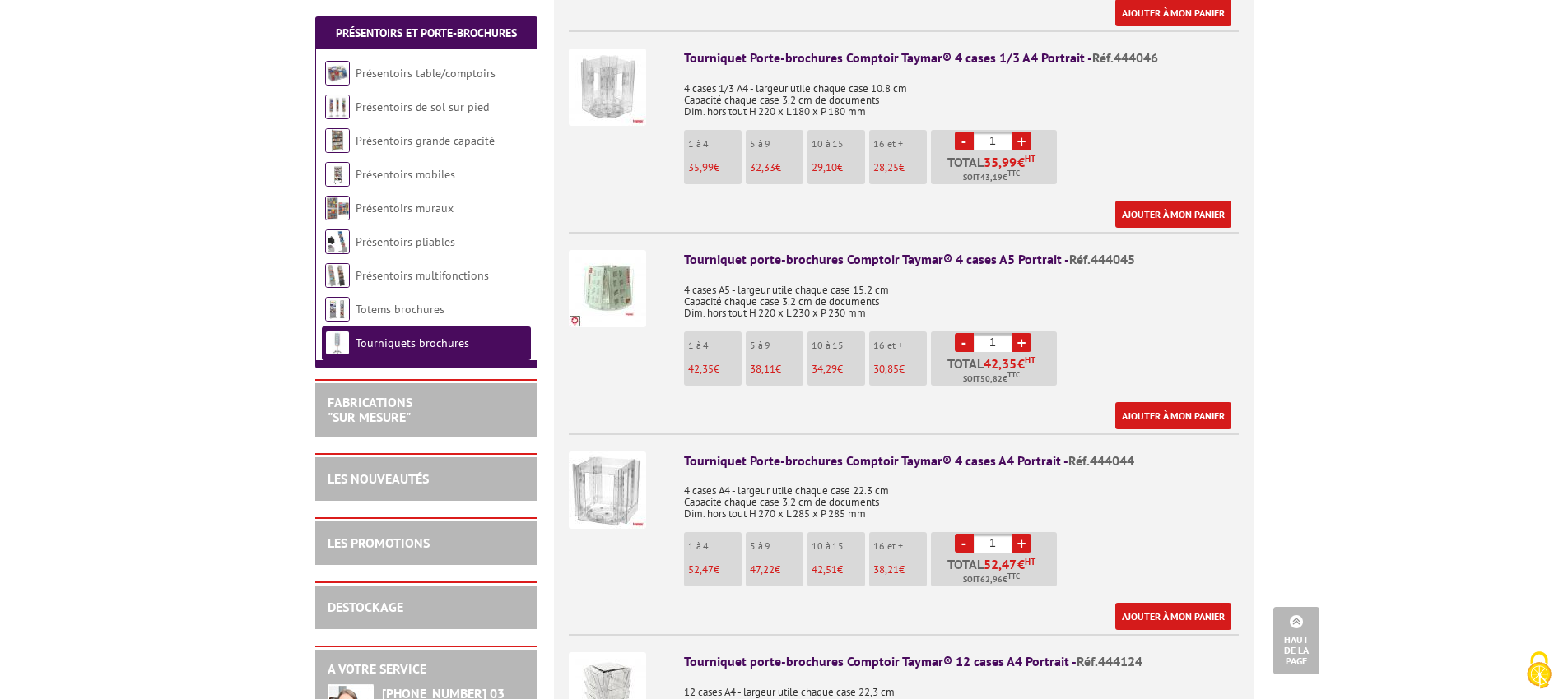
click at [612, 273] on img at bounding box center [607, 289] width 78 height 78
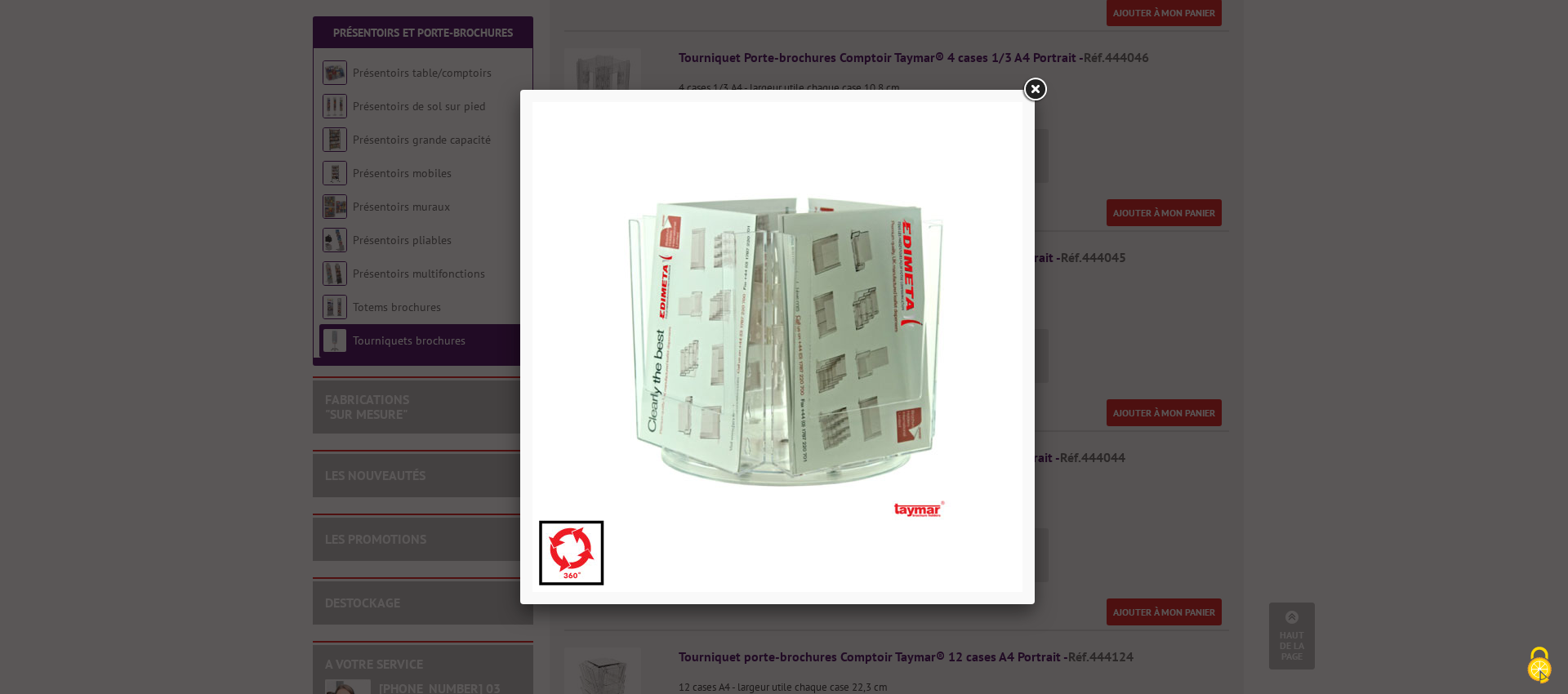
click at [1034, 94] on link at bounding box center [1034, 89] width 29 height 29
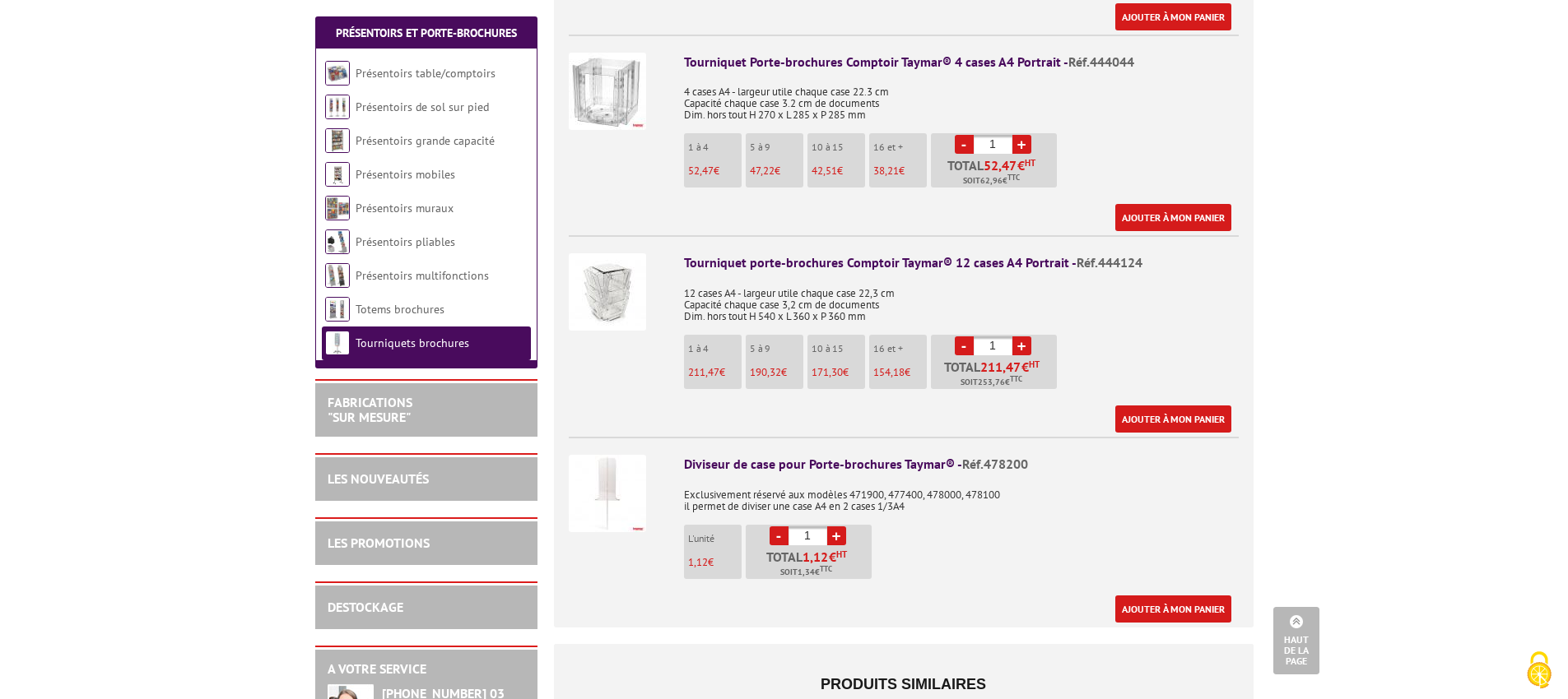
scroll to position [1243, 0]
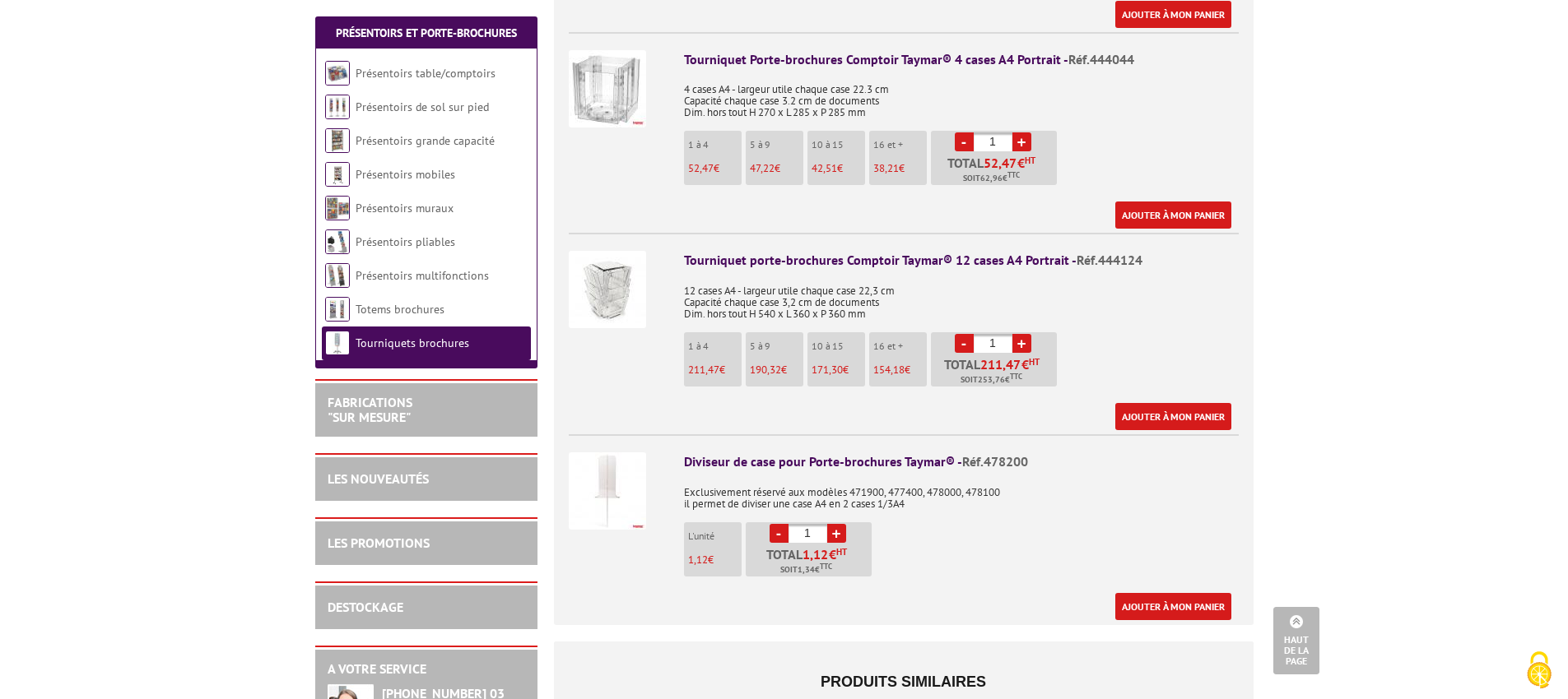
click at [613, 476] on img at bounding box center [607, 491] width 78 height 78
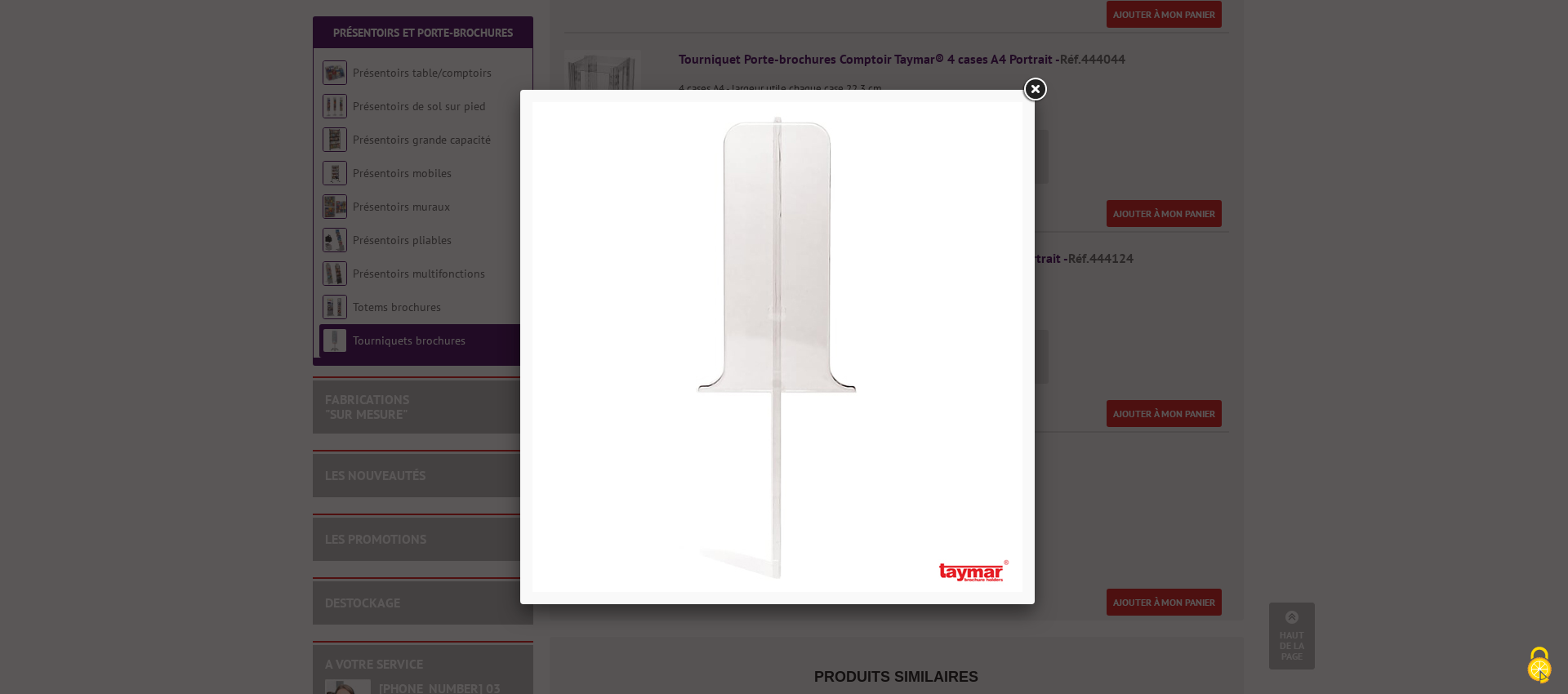
click at [1039, 87] on link at bounding box center [1034, 89] width 29 height 29
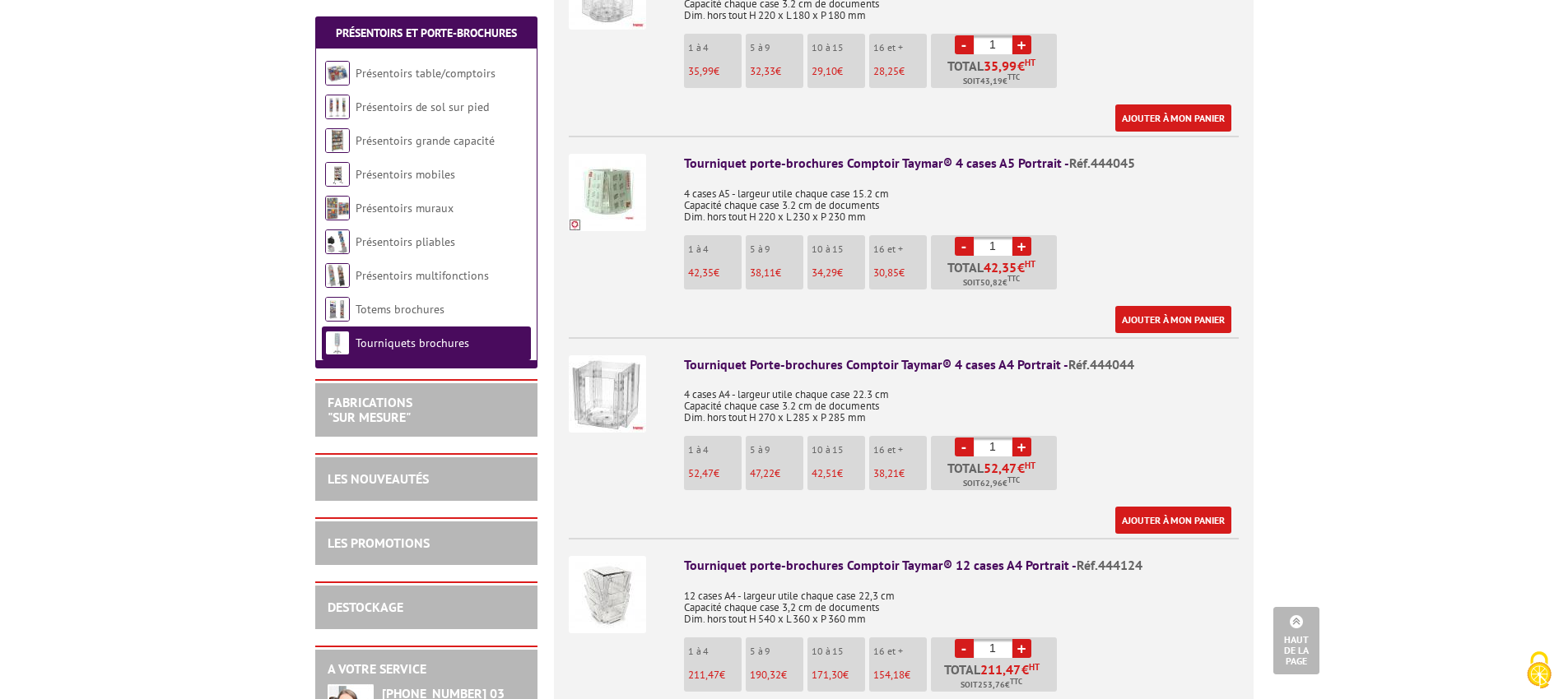
scroll to position [923, 0]
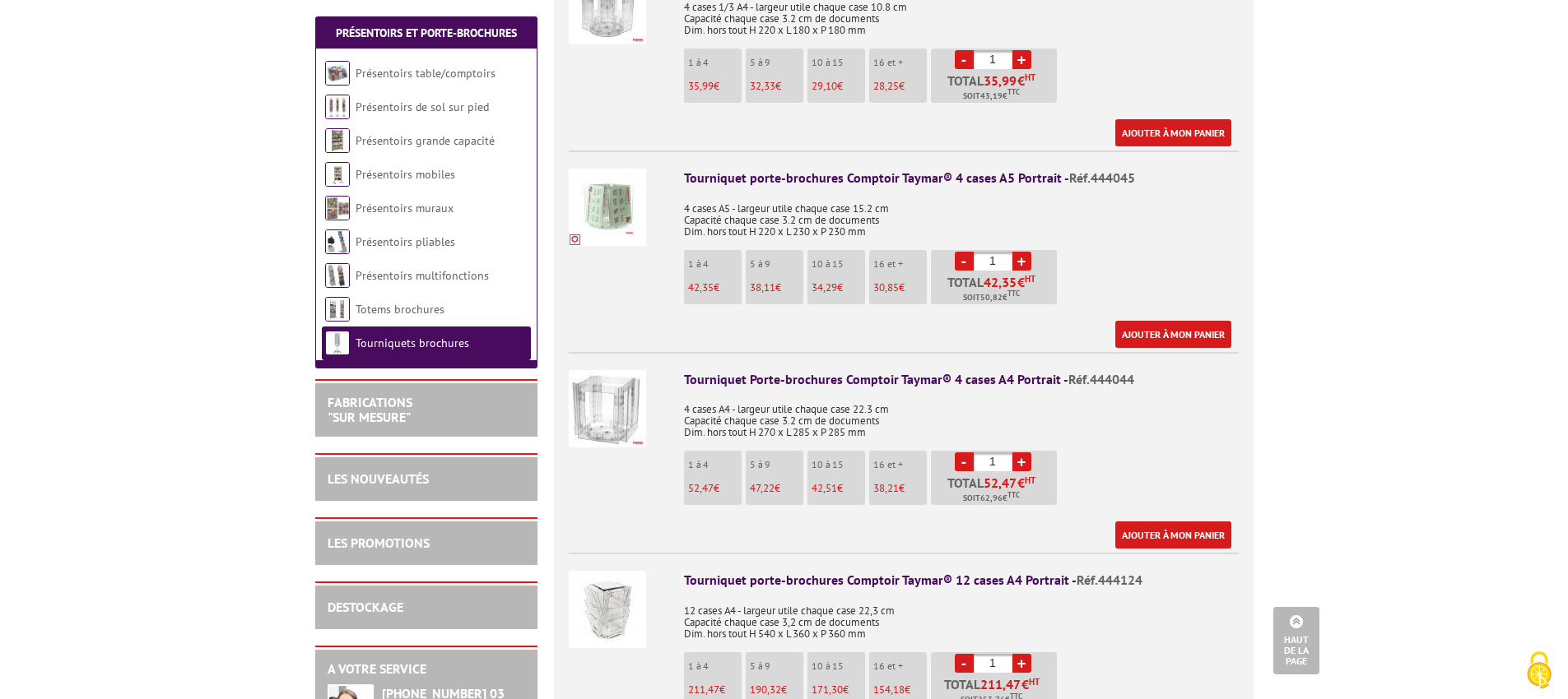
click at [743, 169] on div "Tourniquet porte-brochures Comptoir Taymar® 4 cases A5 Portrait - Réf.444045" at bounding box center [961, 177] width 555 height 19
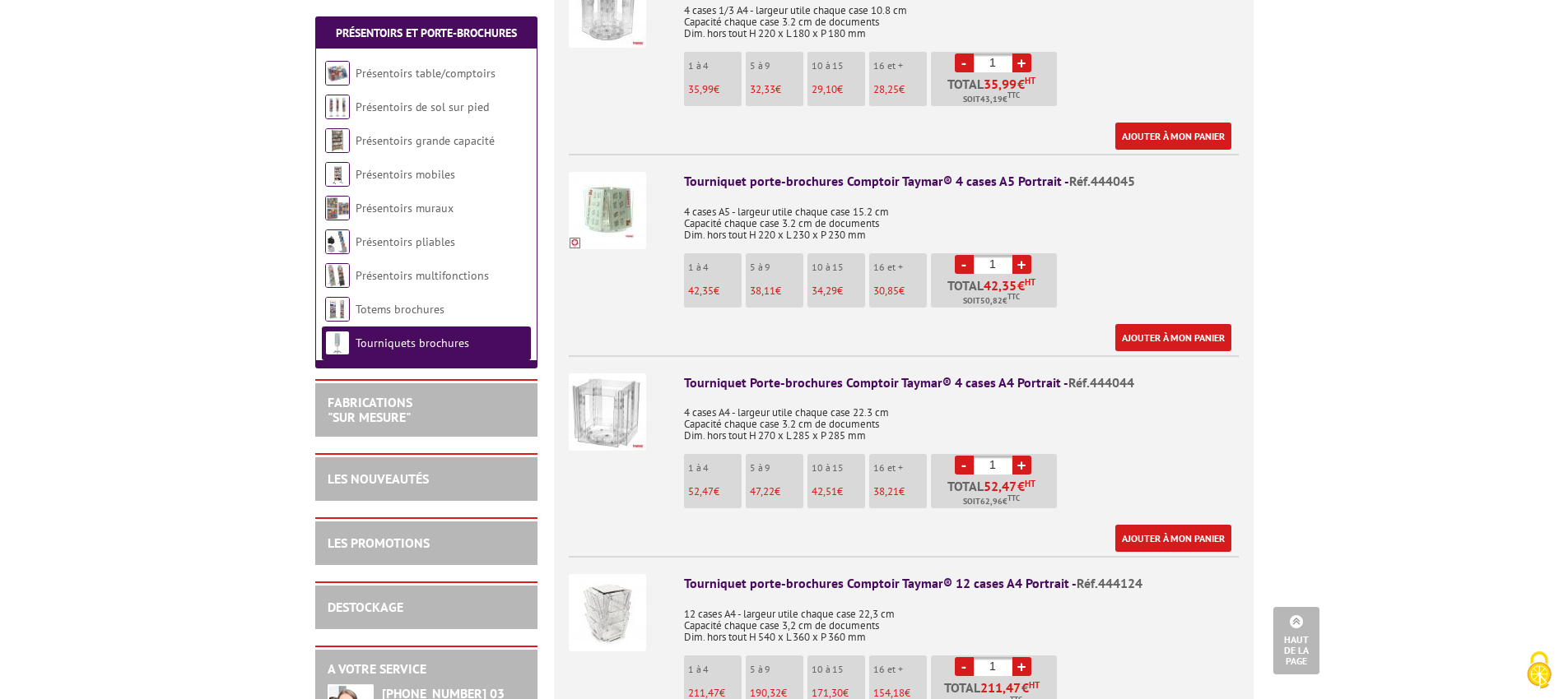
click at [1024, 255] on link "+" at bounding box center [1021, 264] width 19 height 19
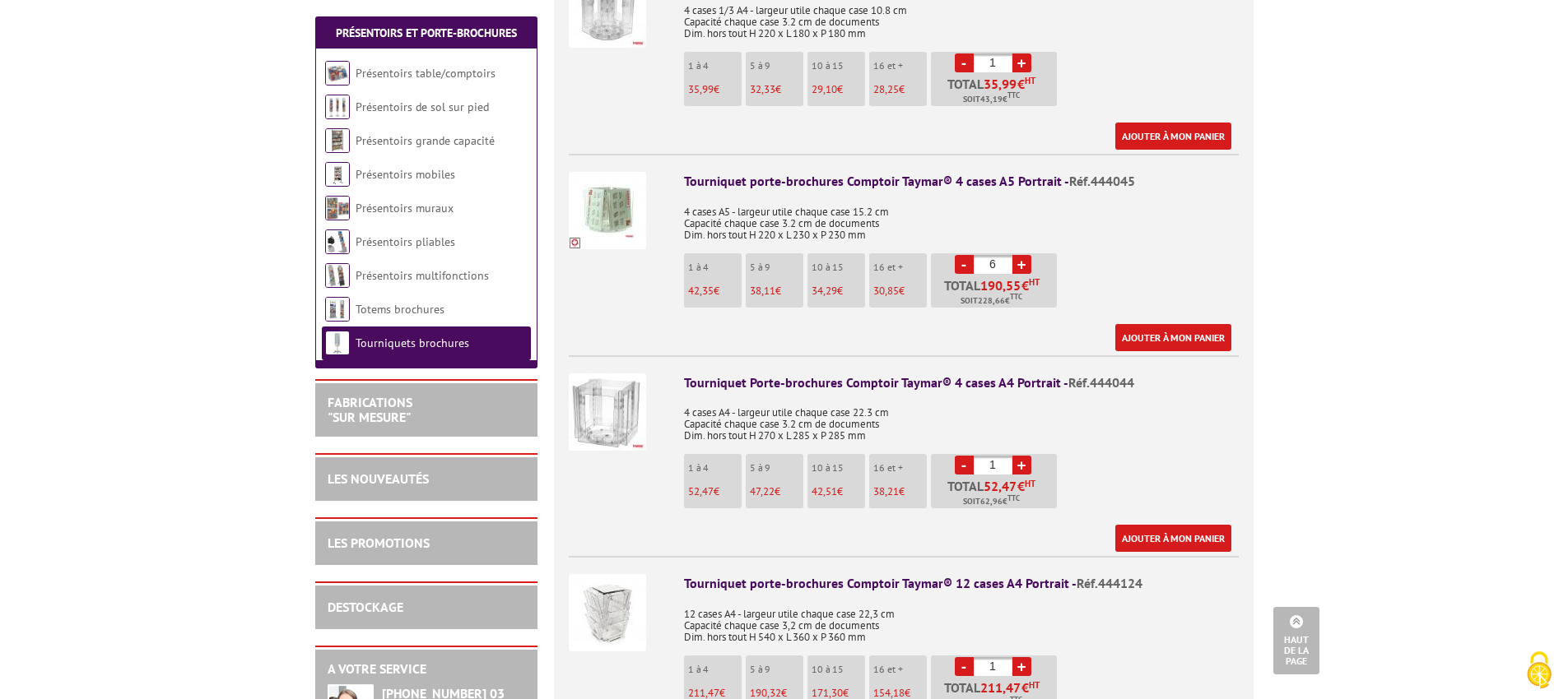
click at [1024, 255] on link "+" at bounding box center [1021, 264] width 19 height 19
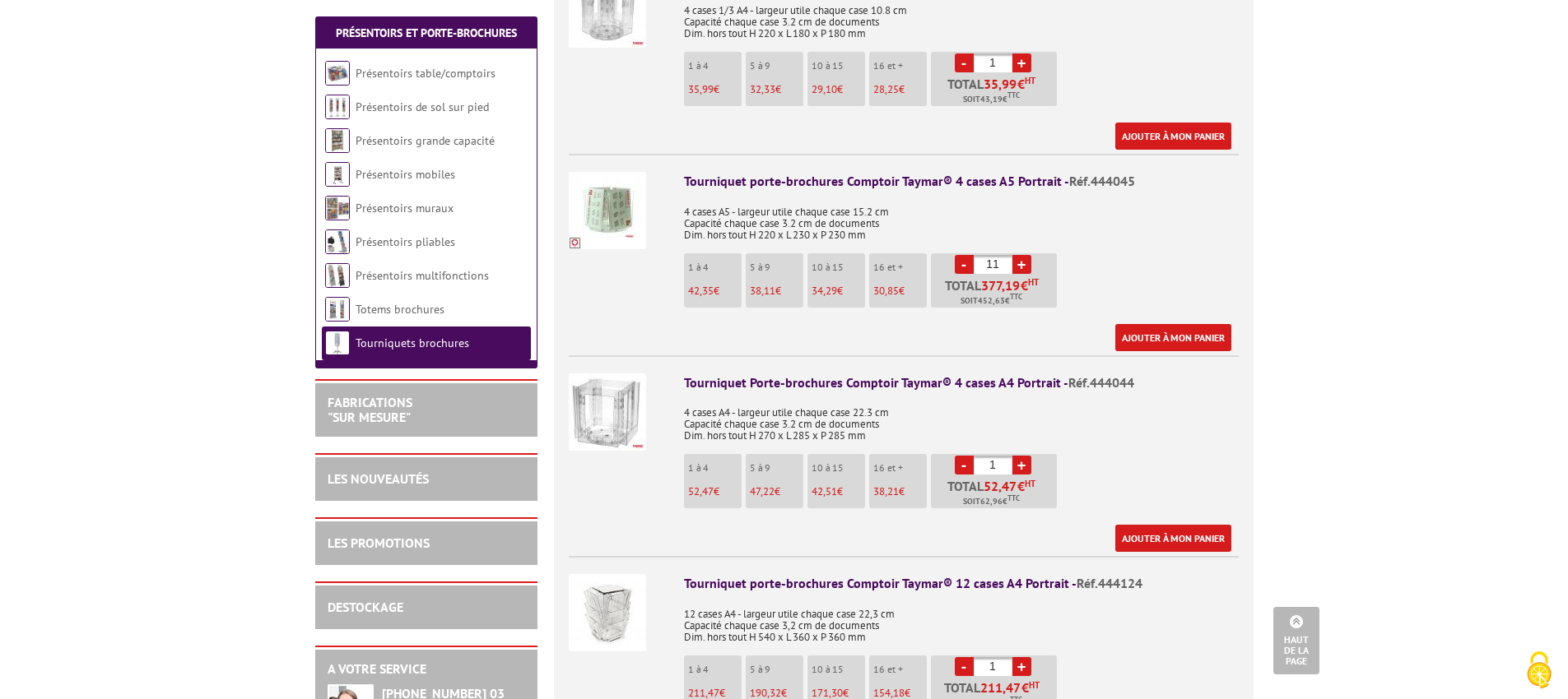
click at [960, 255] on link "-" at bounding box center [963, 264] width 19 height 19
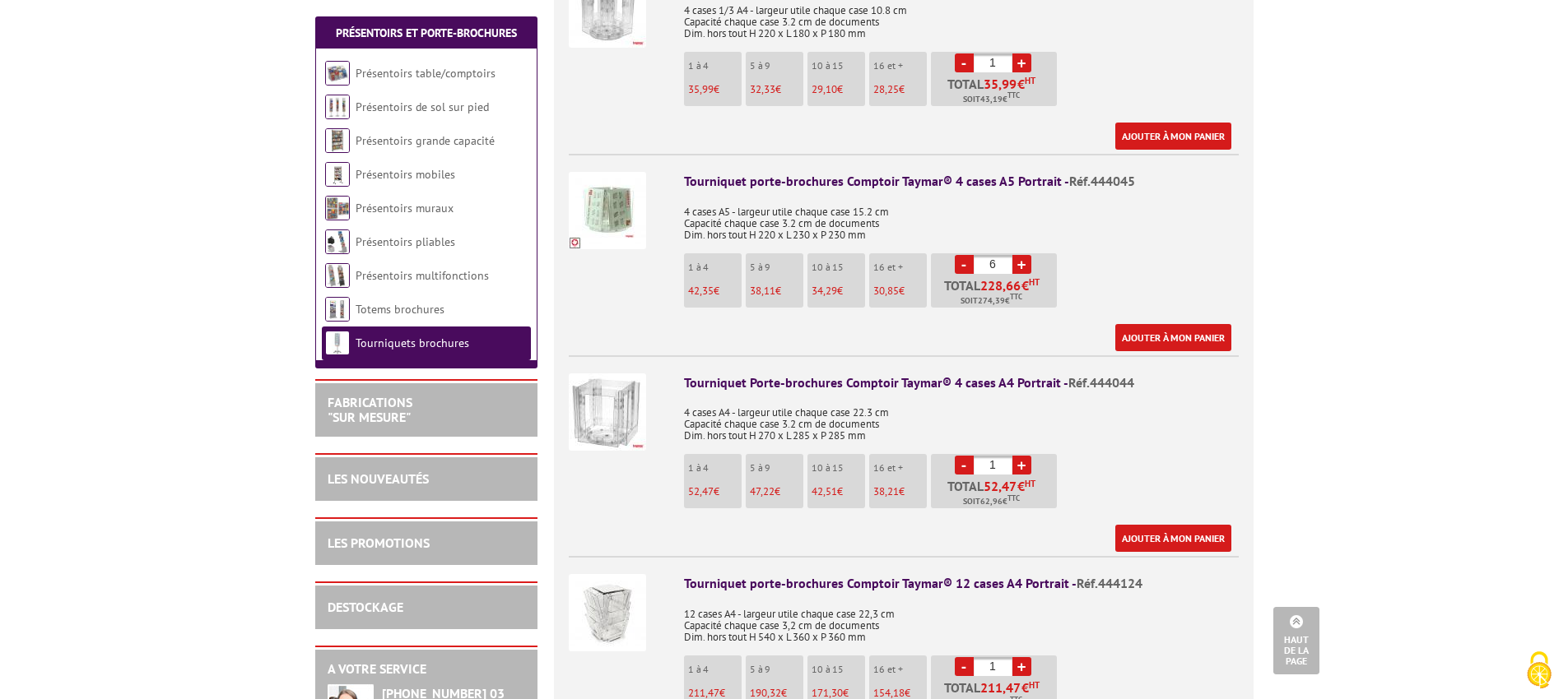
click at [960, 255] on link "-" at bounding box center [963, 264] width 19 height 19
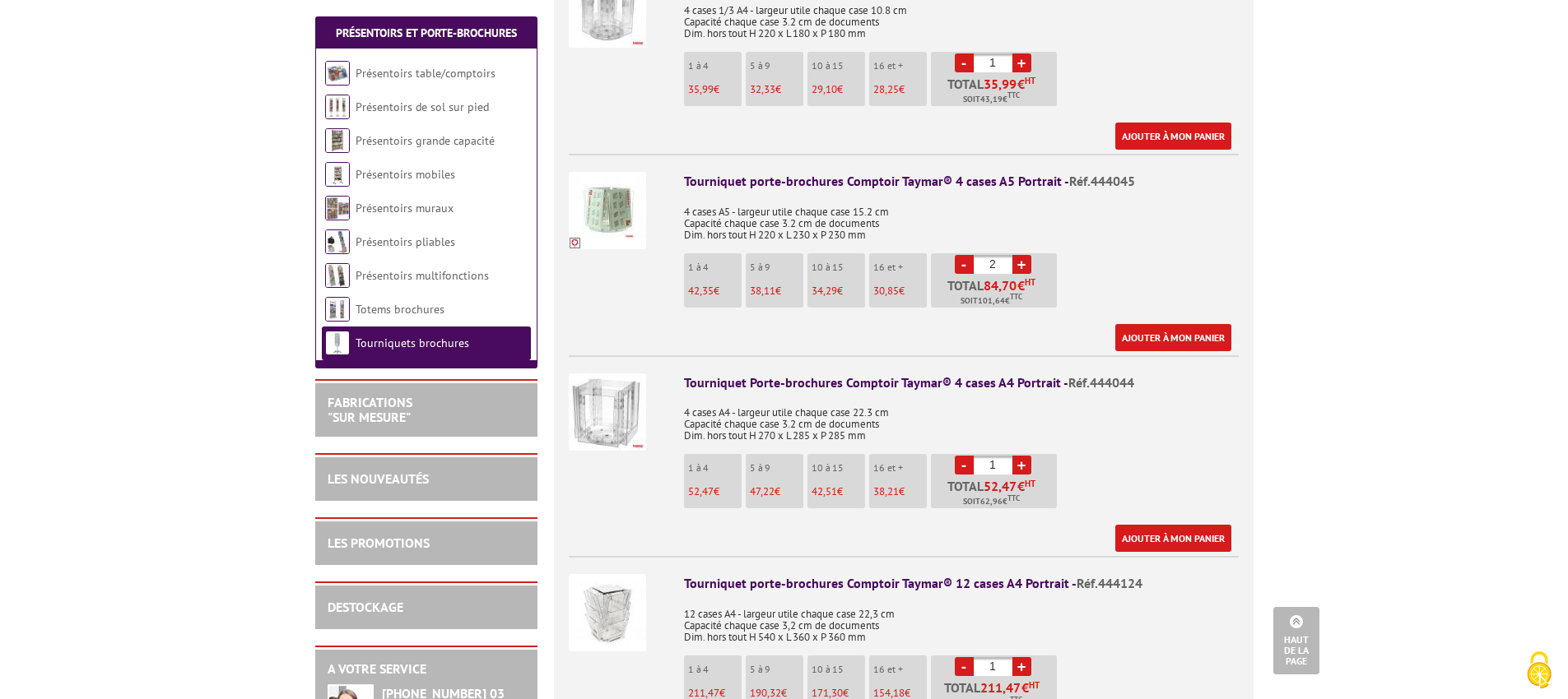
type input "1"
click at [960, 255] on link "-" at bounding box center [963, 264] width 19 height 19
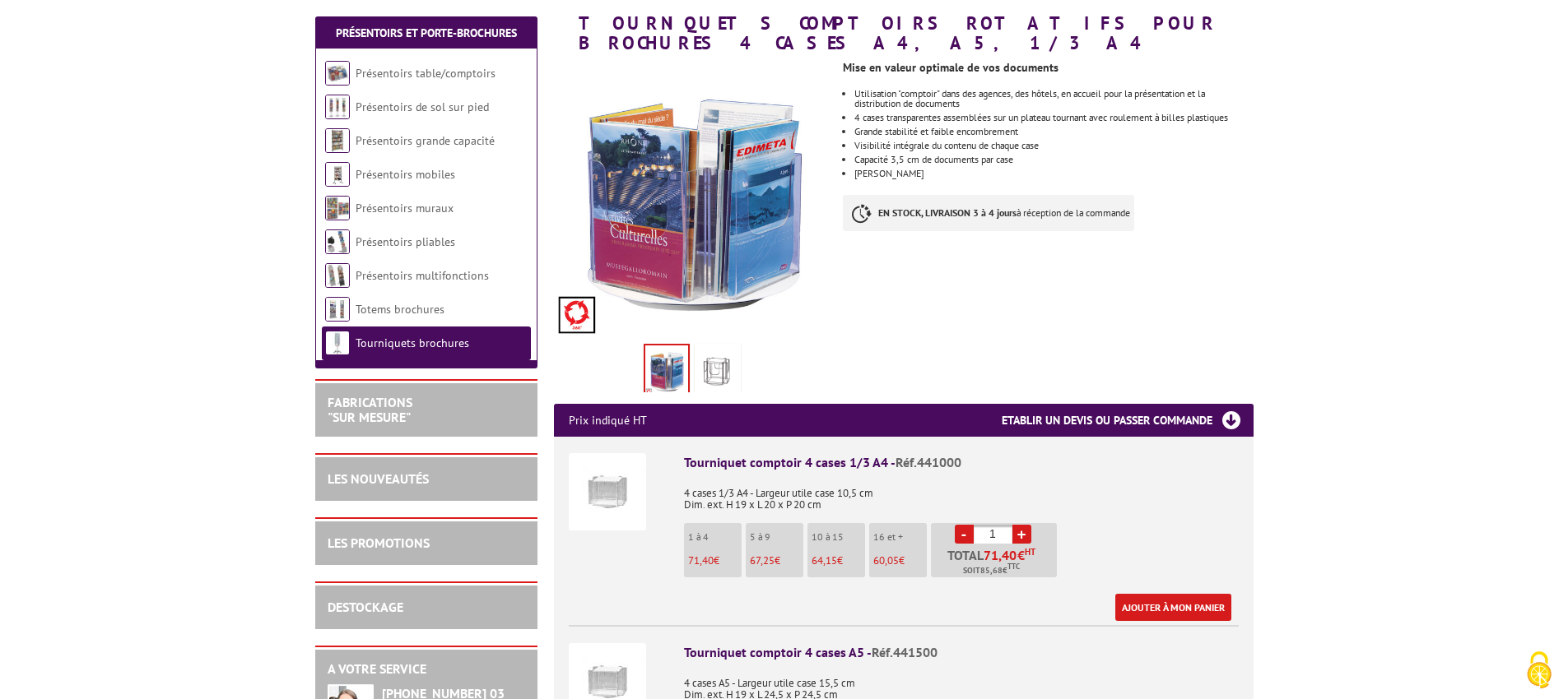
scroll to position [548, 0]
